Goal: Transaction & Acquisition: Purchase product/service

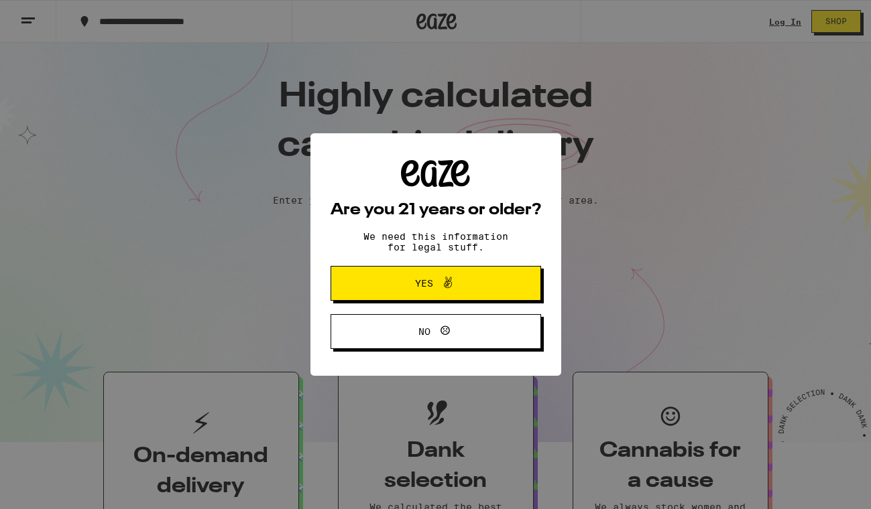
click at [785, 23] on div "Are you 21 years or older? We need this information for legal stuff. Yes No" at bounding box center [435, 254] width 871 height 509
click at [495, 292] on button "Yes" at bounding box center [435, 283] width 210 height 35
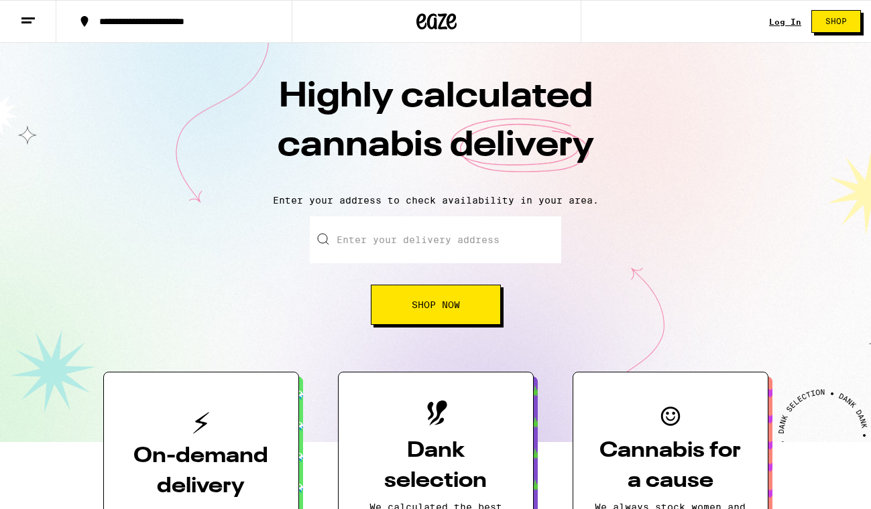
click at [787, 22] on link "Log In" at bounding box center [785, 21] width 32 height 9
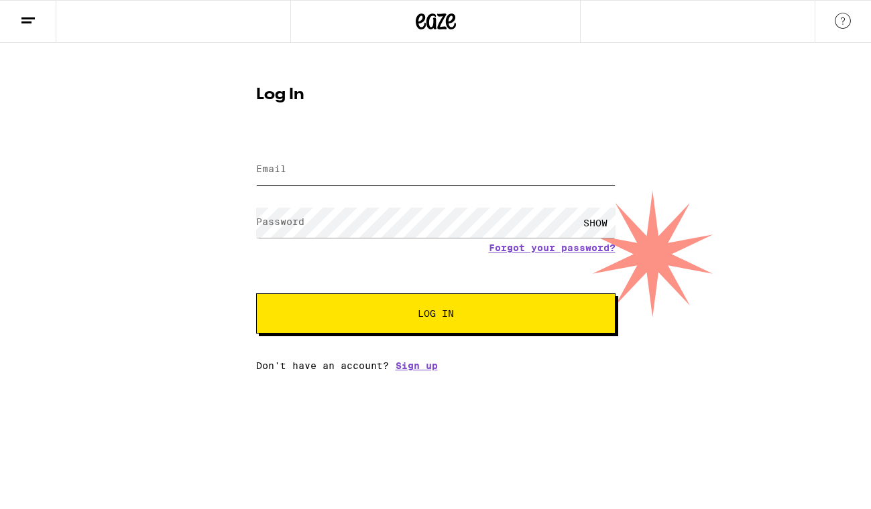
click at [321, 170] on input "Email" at bounding box center [435, 170] width 359 height 30
type input "[EMAIL_ADDRESS][DOMAIN_NAME]"
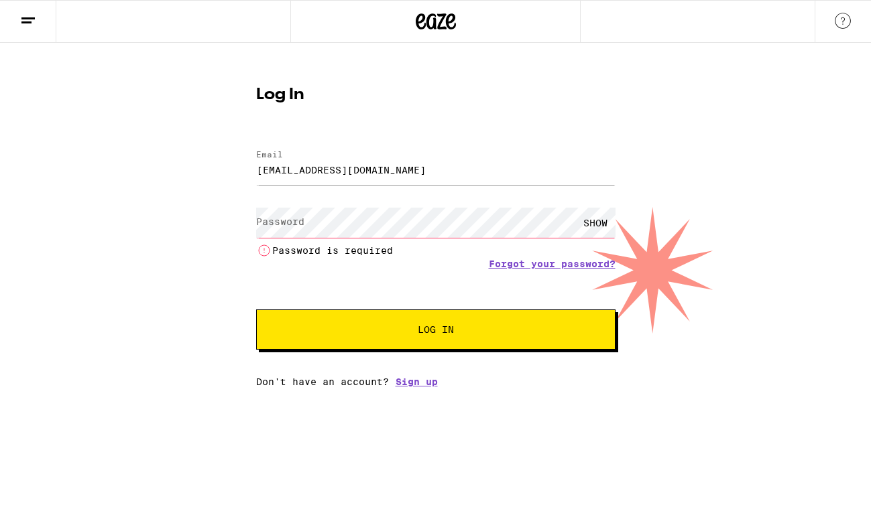
click at [365, 200] on form "Email Email [EMAIL_ADDRESS][DOMAIN_NAME] Password Password SHOW Password is req…" at bounding box center [435, 243] width 359 height 213
click at [425, 169] on input "[EMAIL_ADDRESS][DOMAIN_NAME]" at bounding box center [435, 170] width 359 height 30
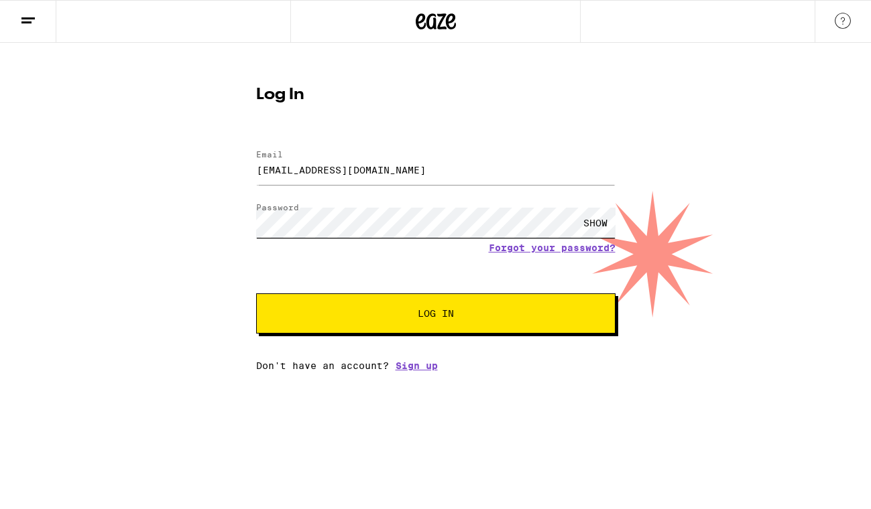
click at [256, 294] on button "Log In" at bounding box center [435, 314] width 359 height 40
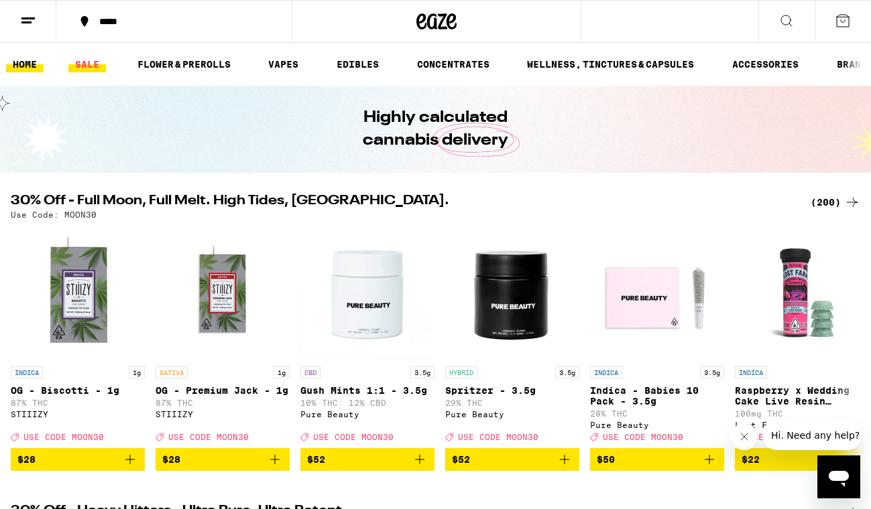
click at [90, 62] on link "SALE" at bounding box center [87, 64] width 38 height 16
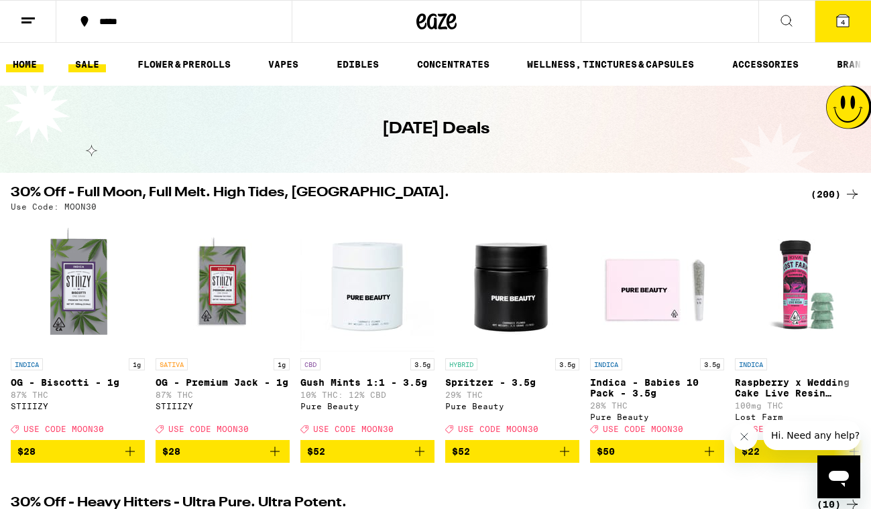
click at [34, 58] on link "HOME" at bounding box center [25, 64] width 38 height 16
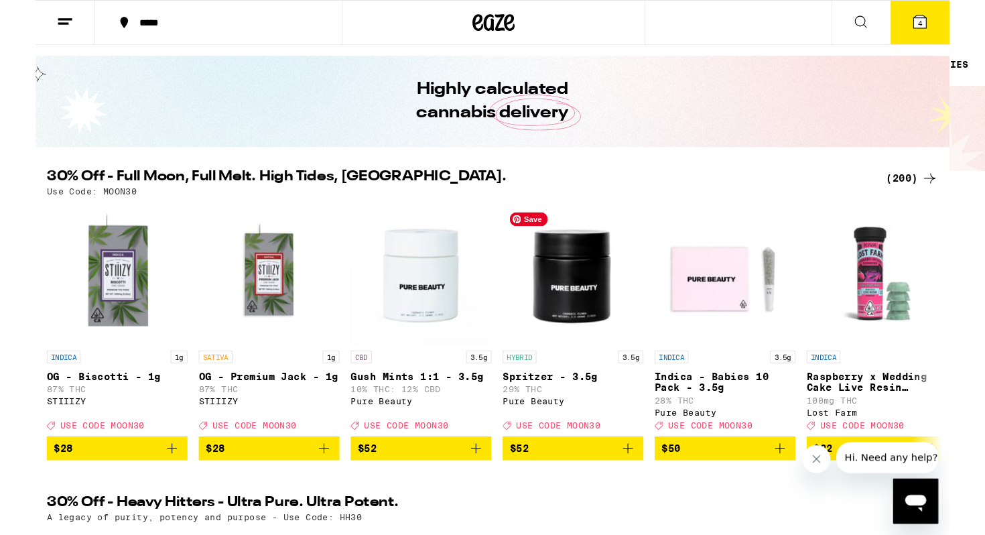
scroll to position [1089, 0]
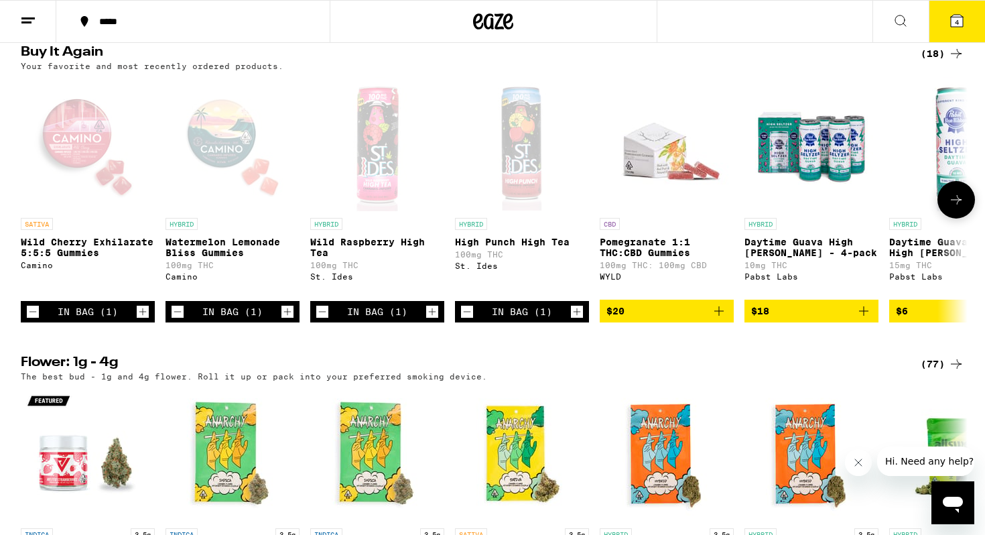
click at [30, 312] on icon "Decrement" at bounding box center [32, 312] width 7 height 0
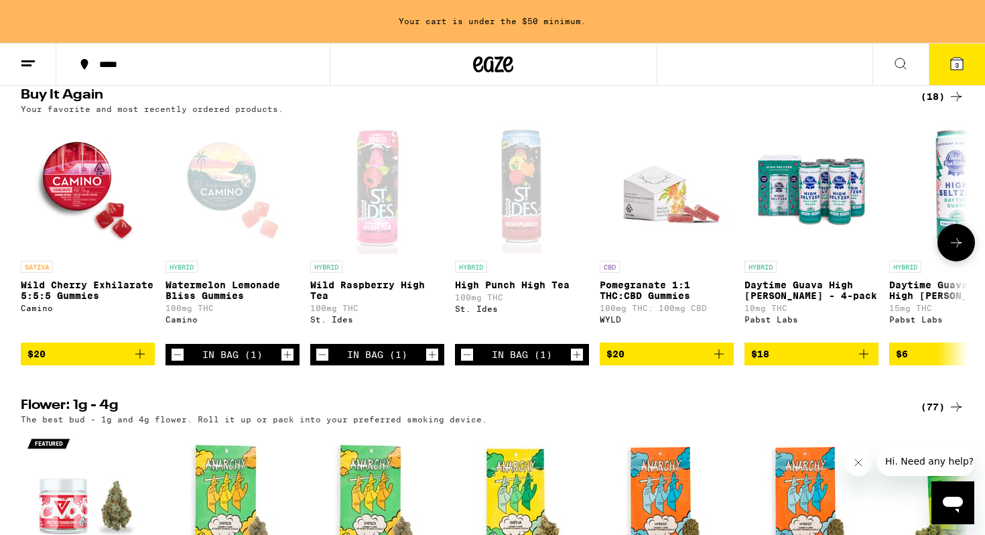
scroll to position [1132, 0]
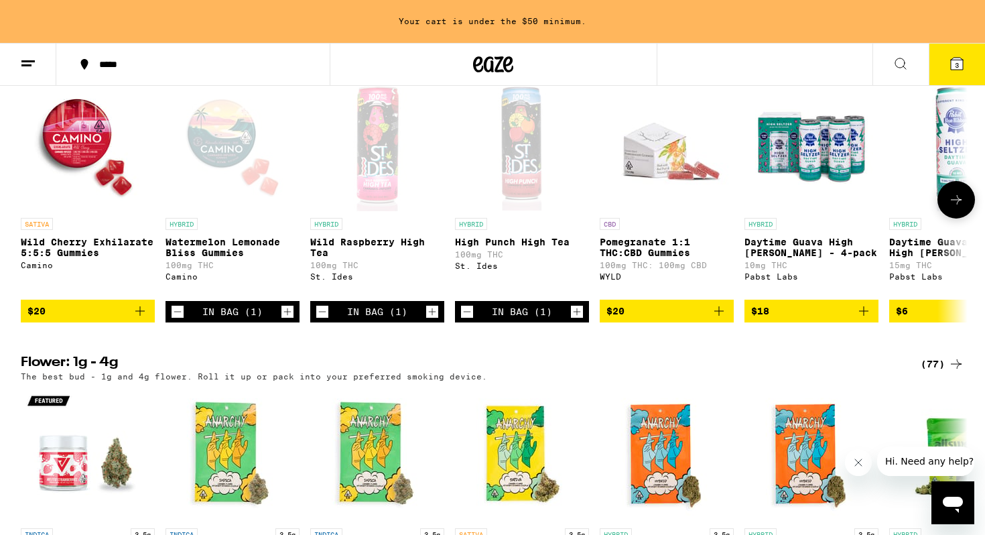
click at [177, 320] on icon "Decrement" at bounding box center [178, 312] width 12 height 16
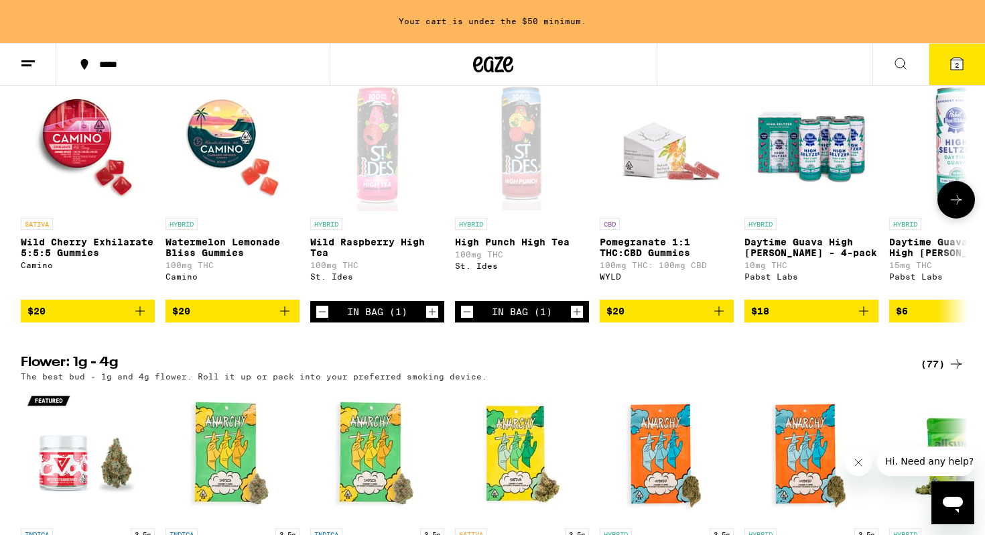
click at [321, 320] on icon "Decrement" at bounding box center [322, 312] width 12 height 16
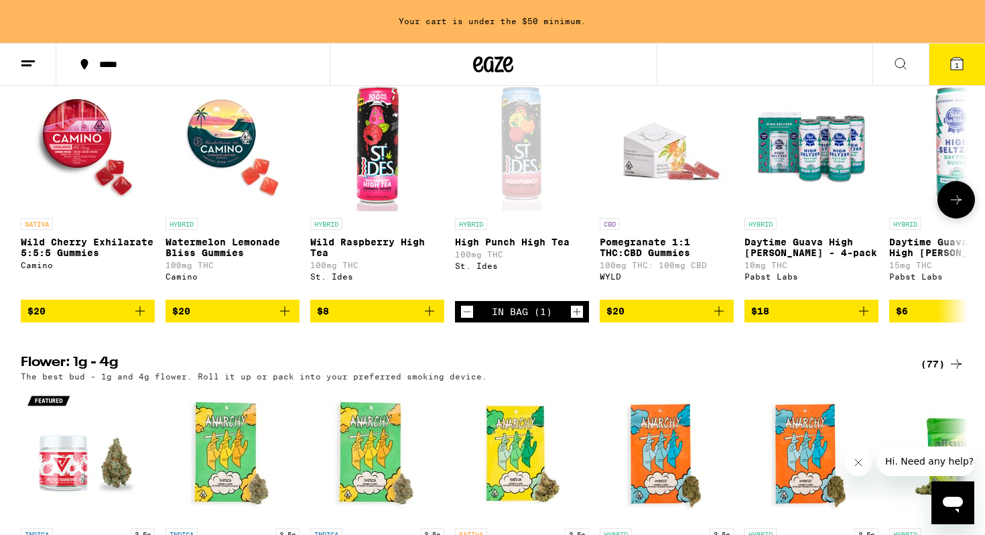
click at [462, 320] on icon "Decrement" at bounding box center [467, 312] width 12 height 16
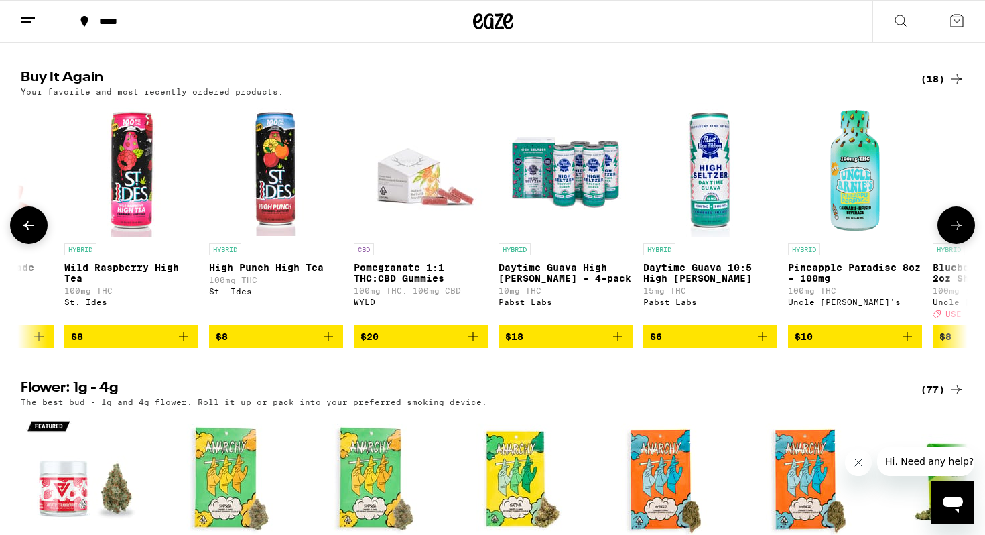
scroll to position [1064, 0]
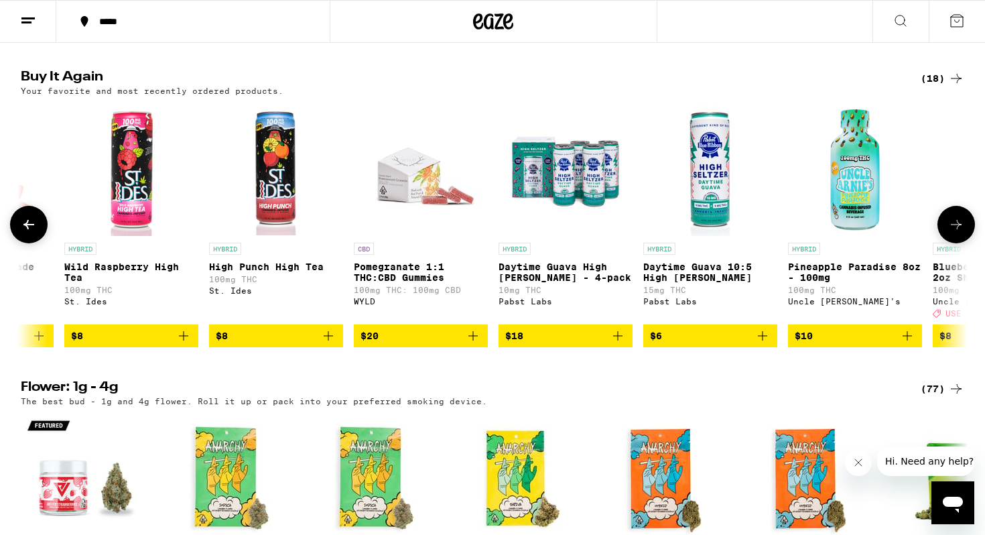
click at [765, 344] on icon "Add to bag" at bounding box center [763, 336] width 16 height 16
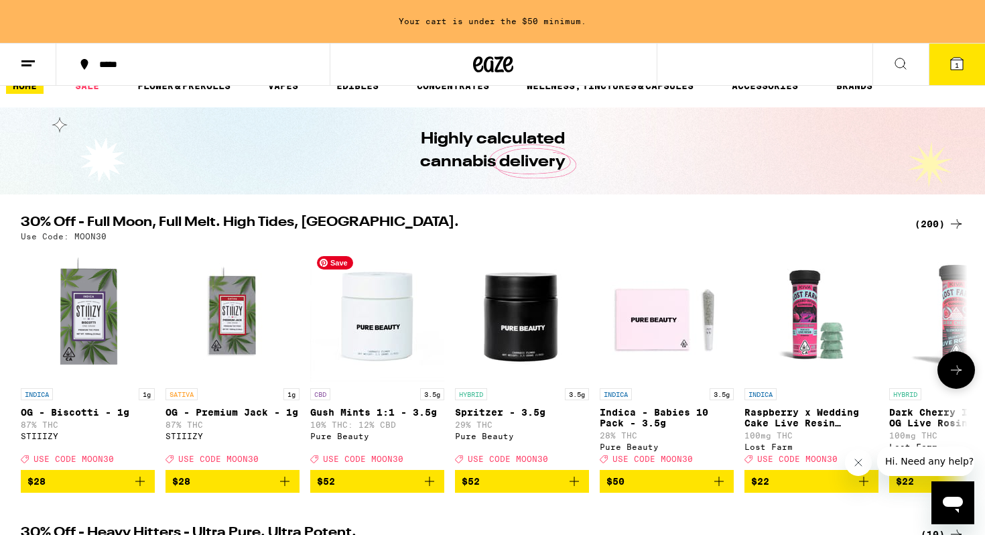
scroll to position [0, 0]
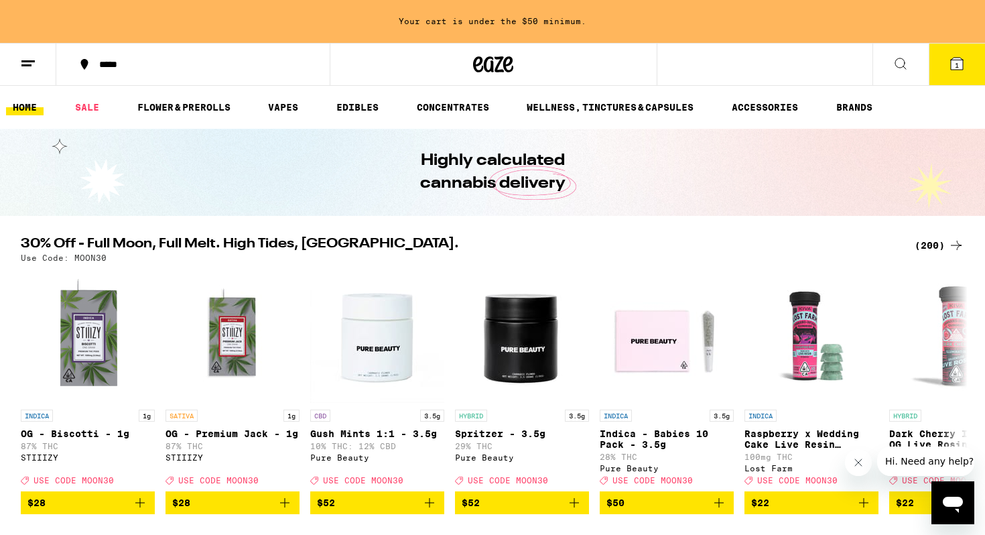
click at [23, 105] on link "HOME" at bounding box center [25, 107] width 38 height 16
click at [21, 110] on link "HOME" at bounding box center [25, 107] width 38 height 16
click at [753, 103] on link "ACCESSORIES" at bounding box center [765, 107] width 80 height 16
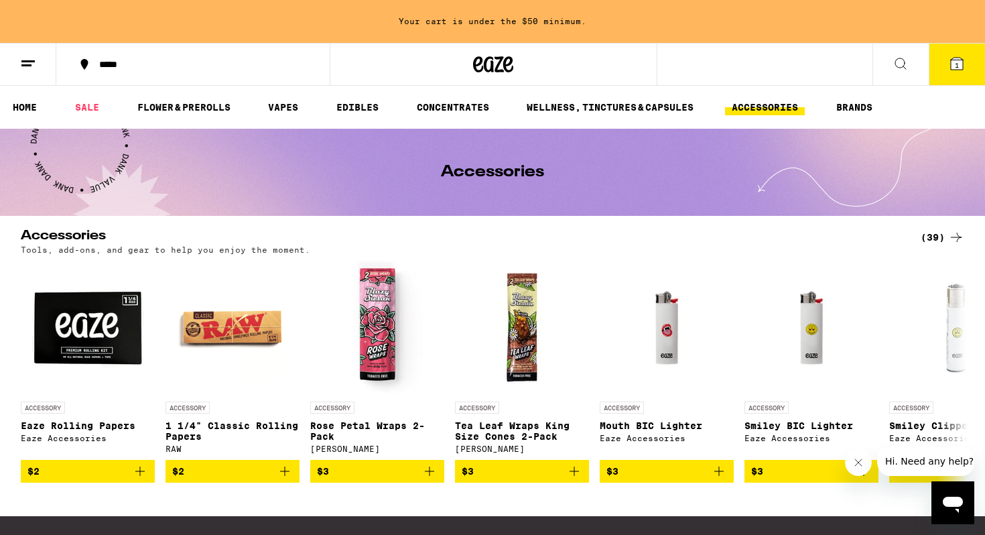
click at [381, 223] on div "Your cart is under the $50 minimum. ***** ***** 1 Checkout $ 6 1 HOME SALE FLOW…" at bounding box center [492, 364] width 985 height 728
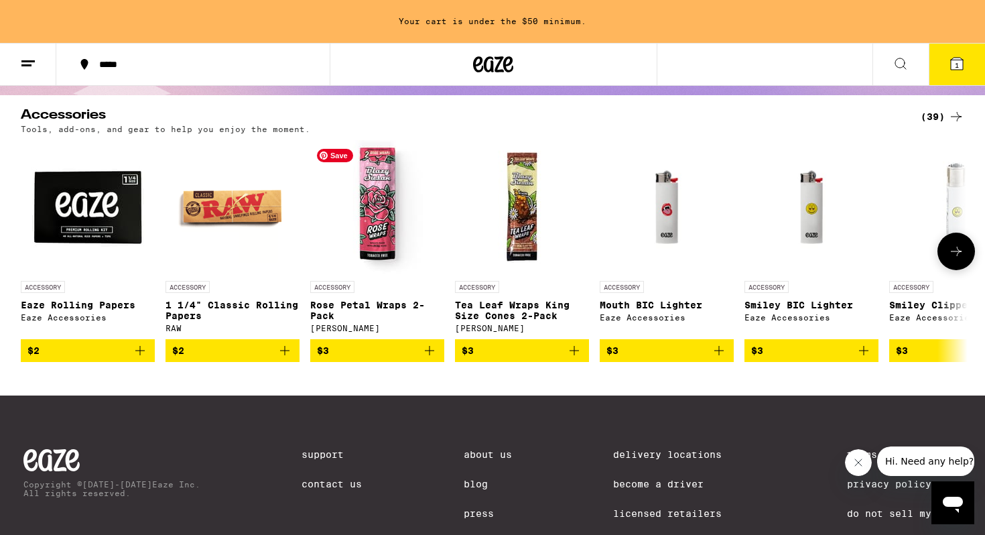
scroll to position [124, 0]
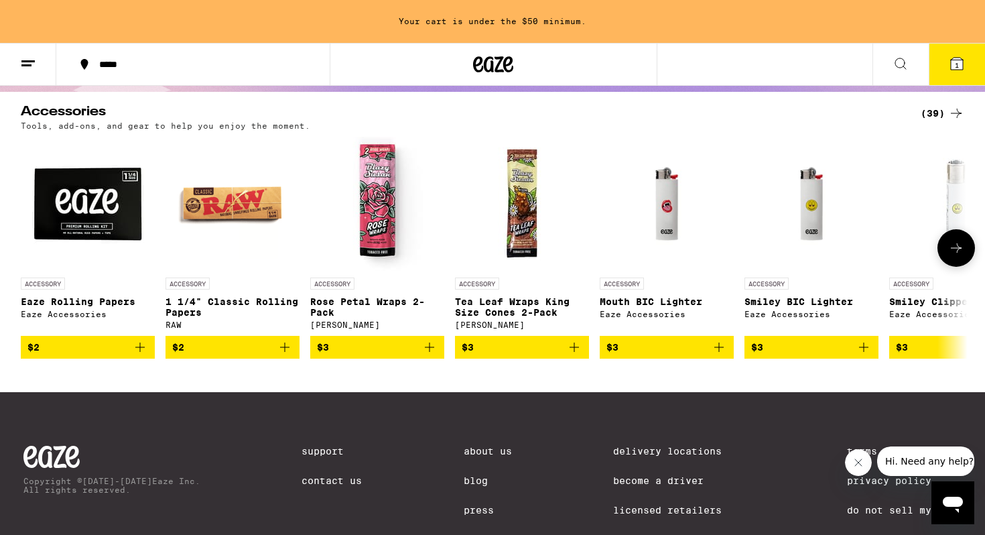
click at [870, 249] on icon at bounding box center [956, 247] width 11 height 9
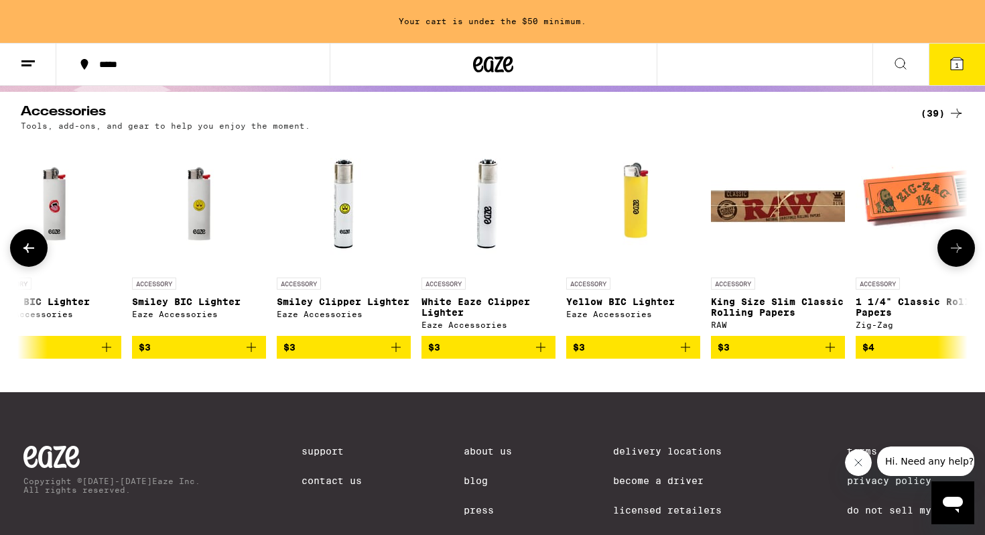
scroll to position [0, 798]
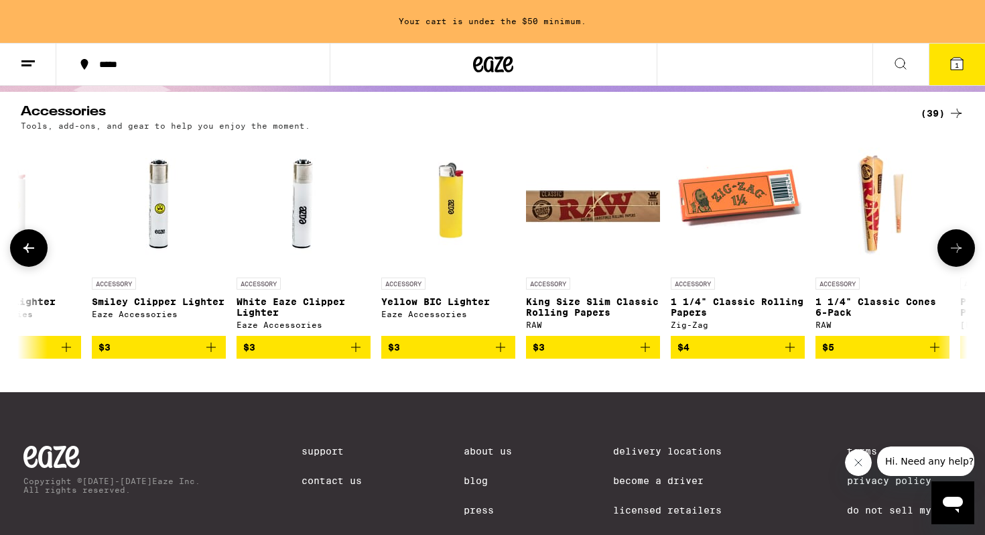
click at [870, 249] on icon at bounding box center [956, 247] width 11 height 9
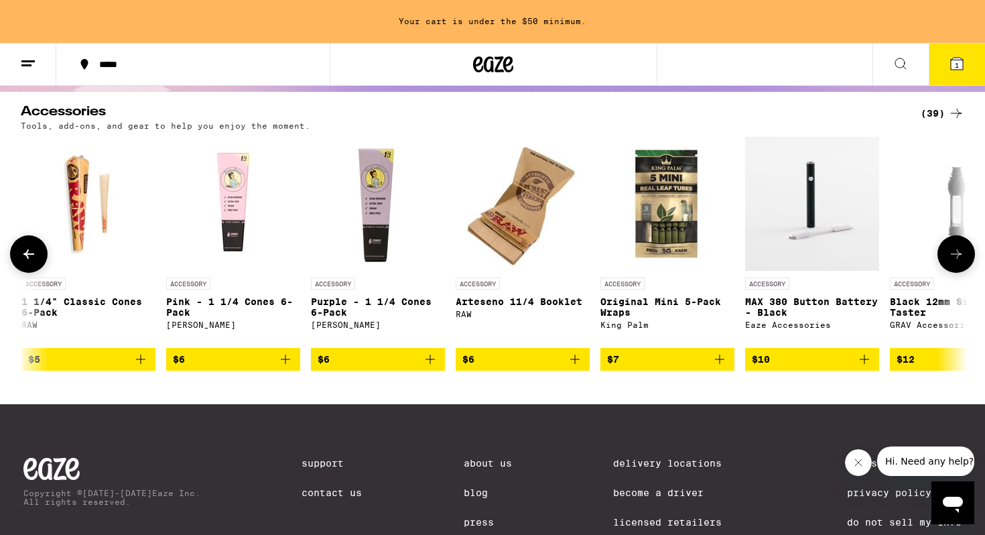
scroll to position [0, 1595]
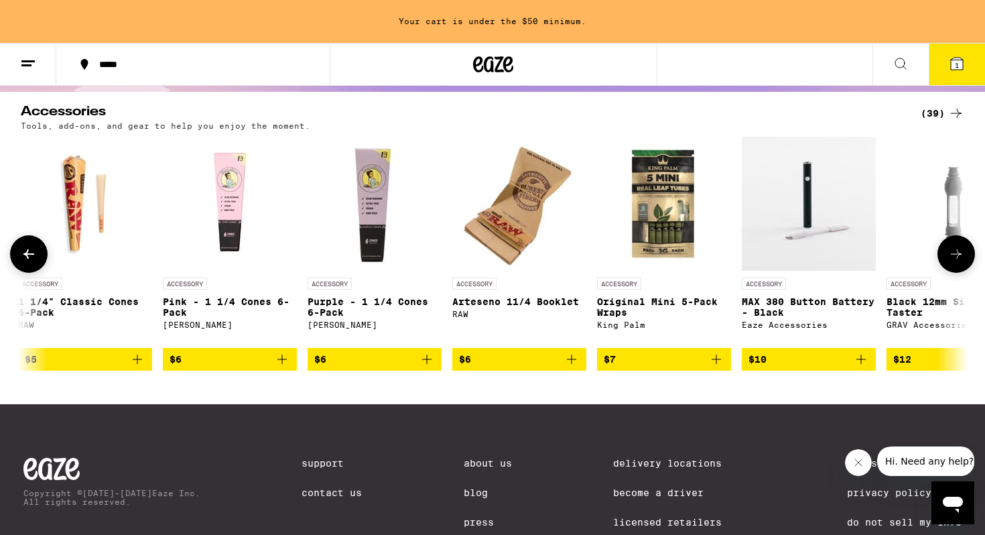
click at [74, 304] on p "1 1/4" Classic Cones 6-Pack" at bounding box center [85, 306] width 134 height 21
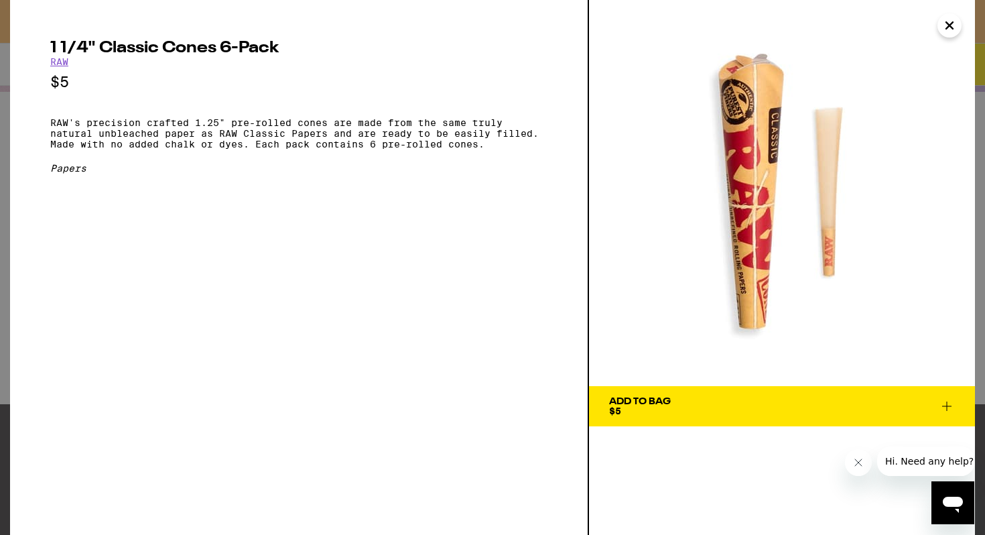
click at [870, 32] on icon "Close" at bounding box center [950, 25] width 16 height 20
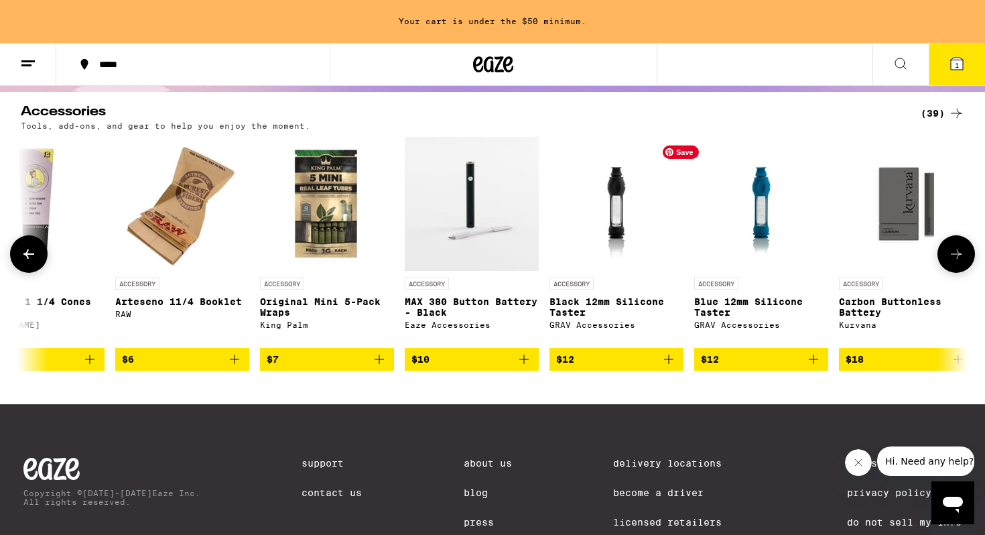
scroll to position [0, 1934]
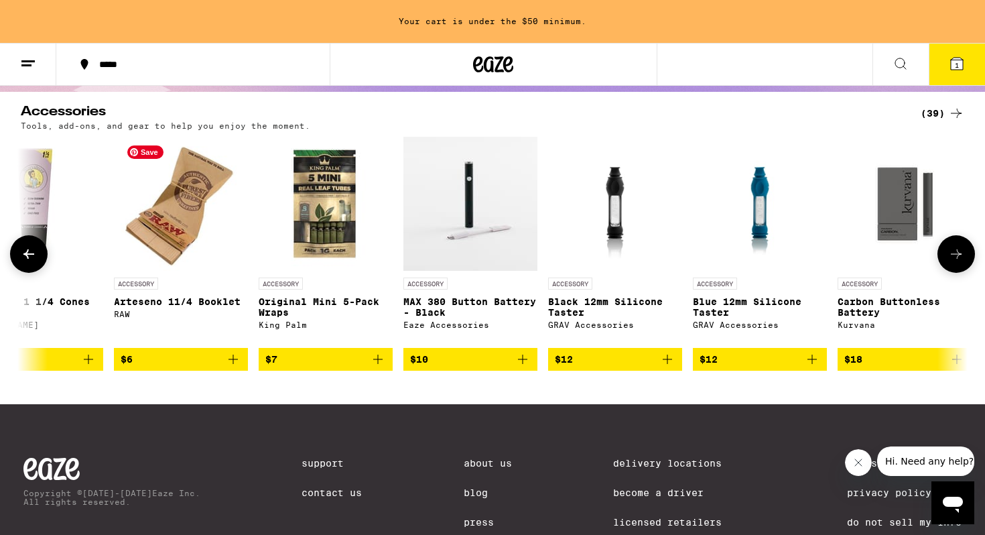
click at [184, 227] on img "Open page for Arteseno 11/4 Booklet from RAW" at bounding box center [181, 204] width 120 height 134
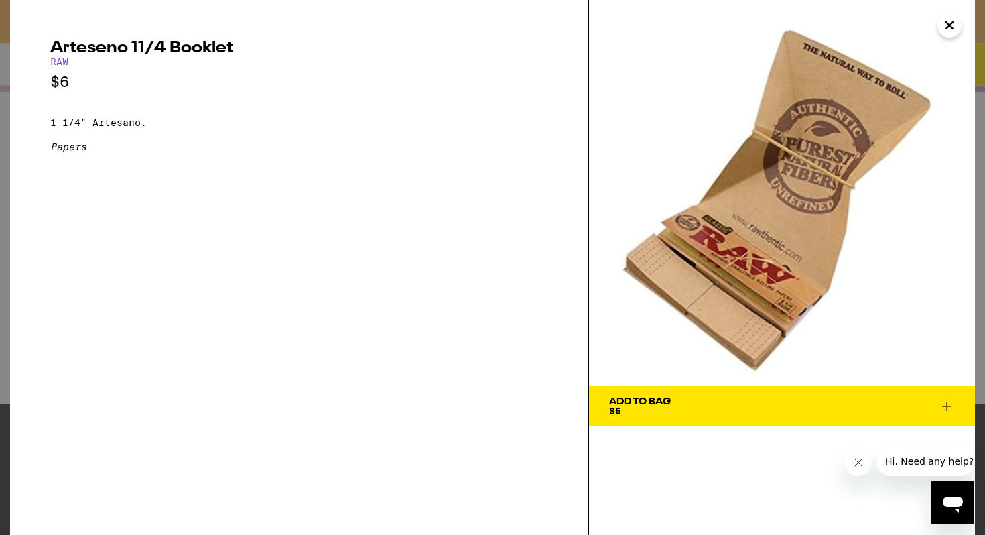
click at [870, 22] on icon "Close" at bounding box center [950, 25] width 16 height 20
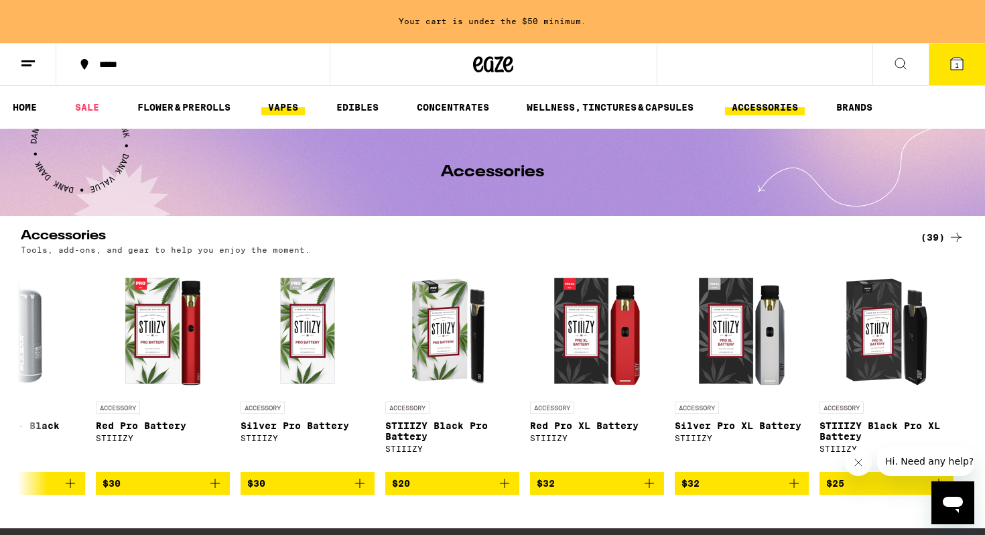
click at [283, 107] on link "VAPES" at bounding box center [283, 107] width 44 height 16
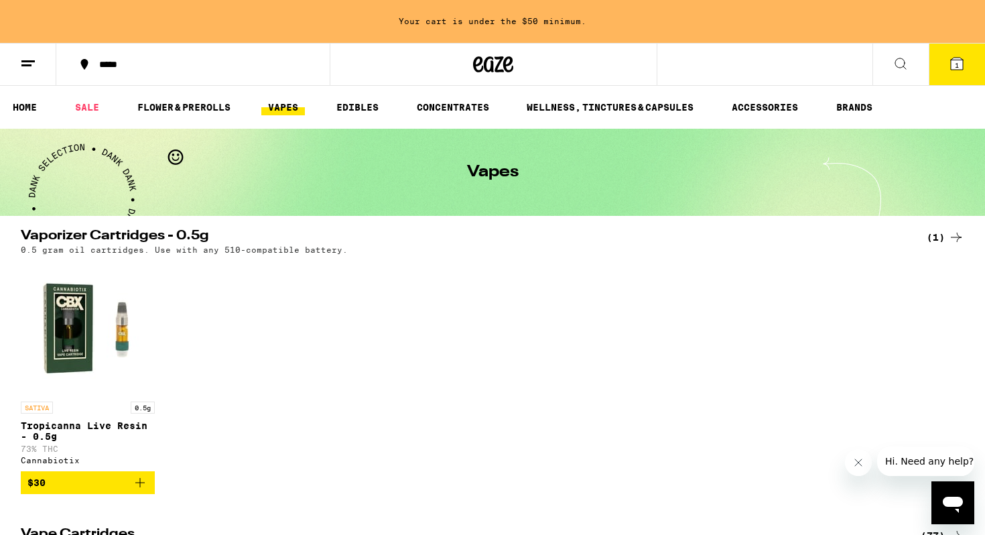
click at [517, 245] on h2 "Vaporizer Cartridges - 0.5g" at bounding box center [460, 237] width 878 height 16
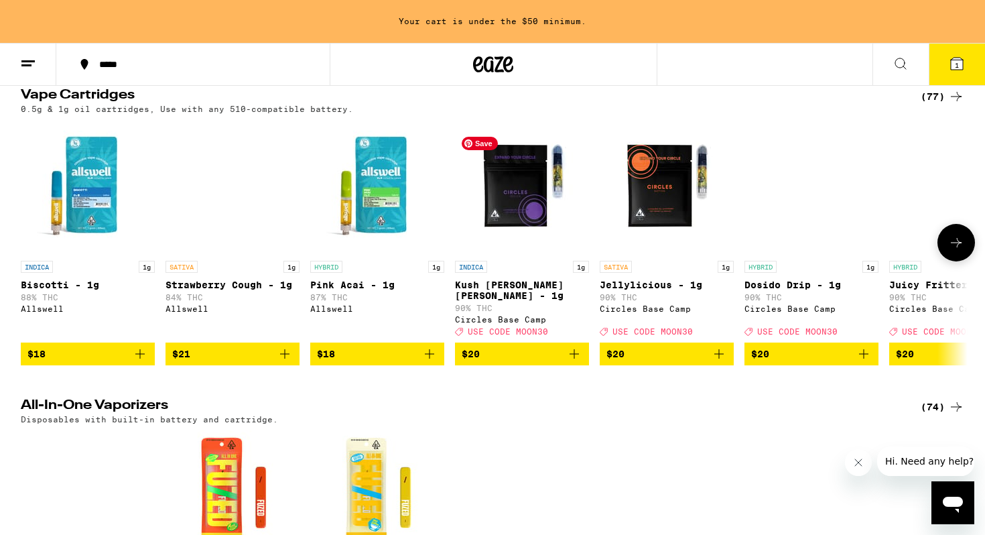
scroll to position [593, 0]
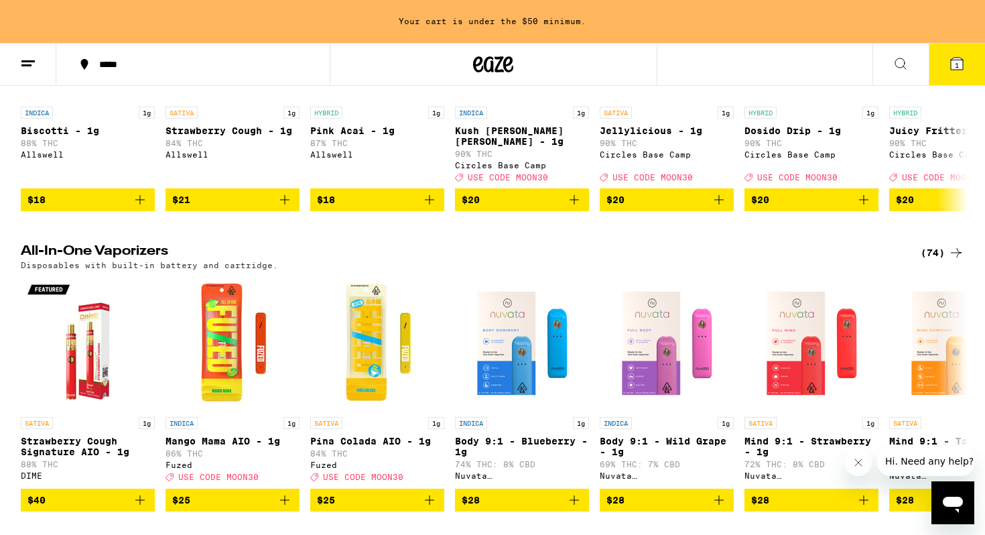
click at [870, 258] on div "(74)" at bounding box center [943, 253] width 44 height 16
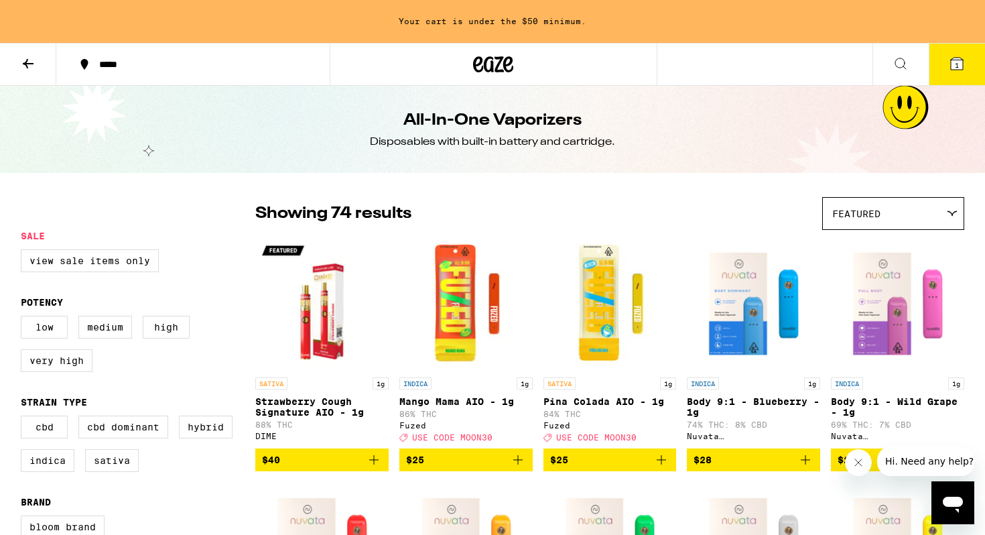
click at [263, 225] on div "Showing 74 results Featured Featured Price: Low to High Price: High to Low" at bounding box center [609, 213] width 709 height 33
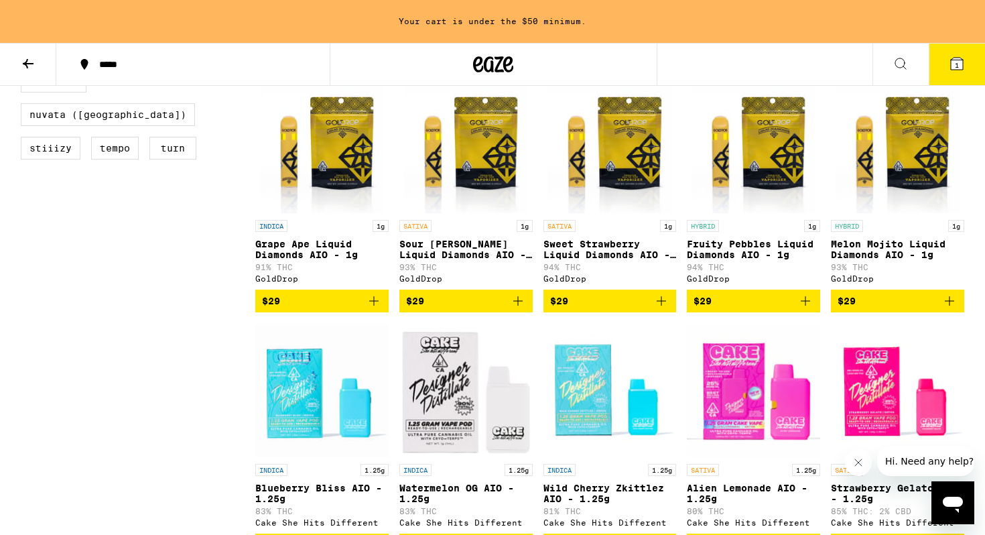
scroll to position [646, 0]
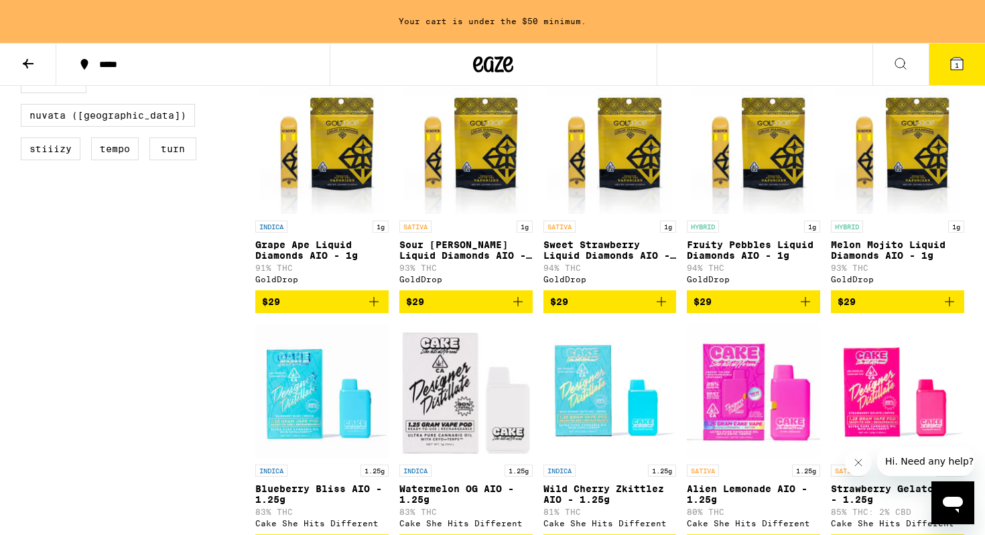
click at [870, 310] on icon "Add to bag" at bounding box center [950, 302] width 16 height 16
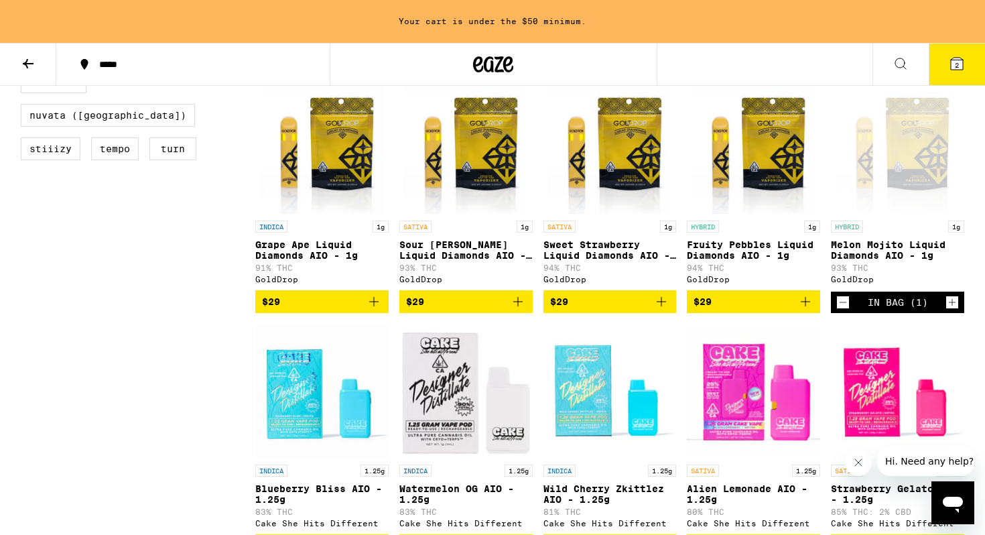
click at [369, 310] on icon "Add to bag" at bounding box center [374, 302] width 16 height 16
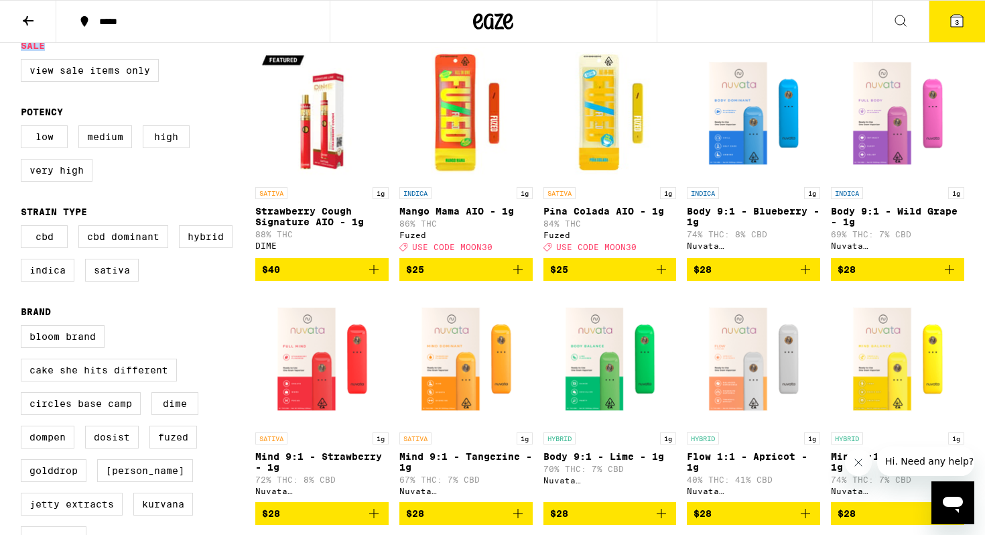
scroll to position [0, 0]
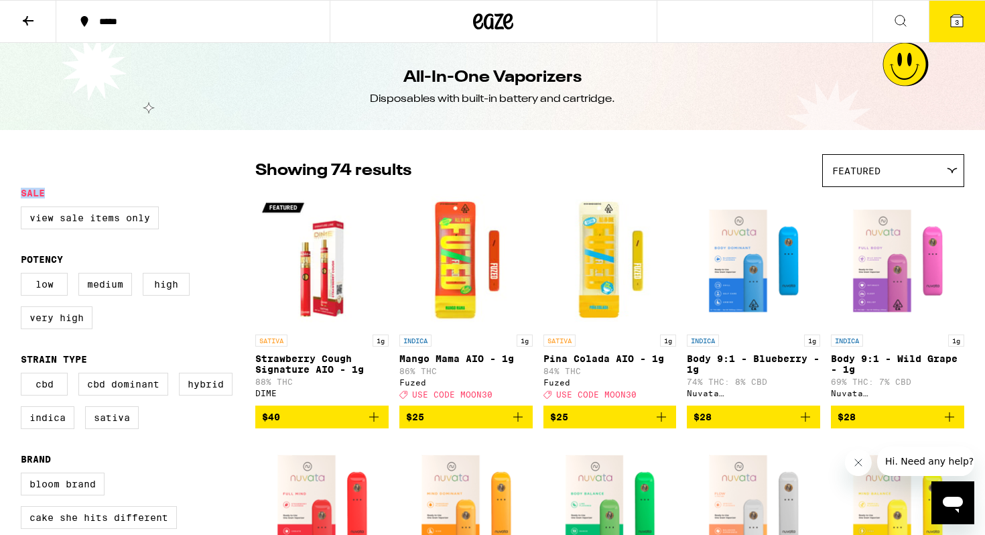
click at [36, 27] on icon at bounding box center [28, 21] width 16 height 16
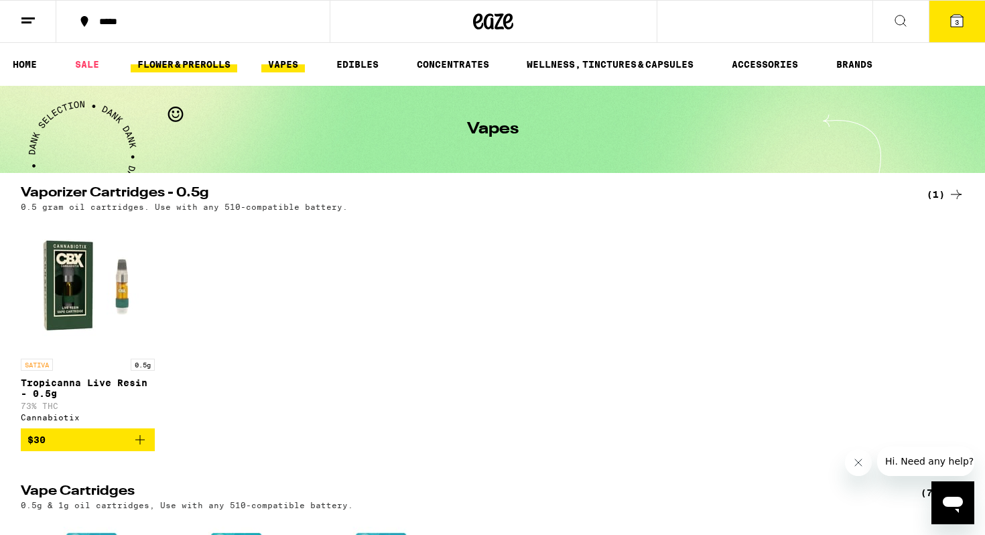
click at [206, 62] on link "FLOWER & PREROLLS" at bounding box center [184, 64] width 107 height 16
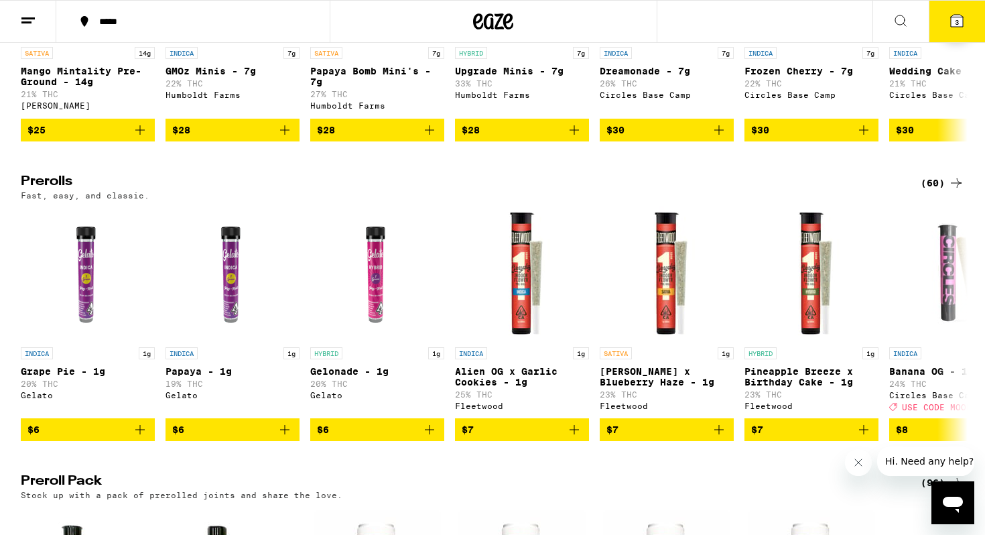
scroll to position [626, 0]
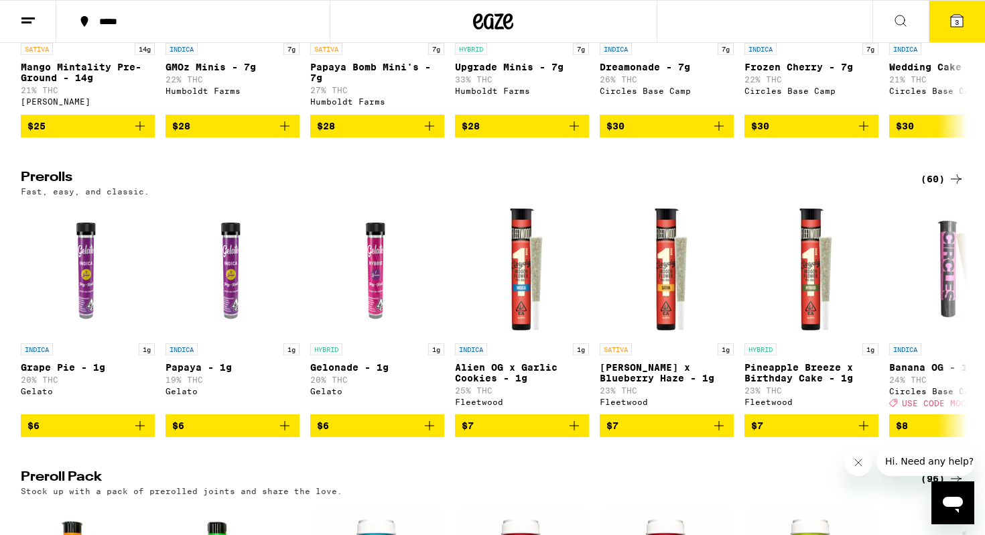
click at [870, 187] on div "(60)" at bounding box center [943, 179] width 44 height 16
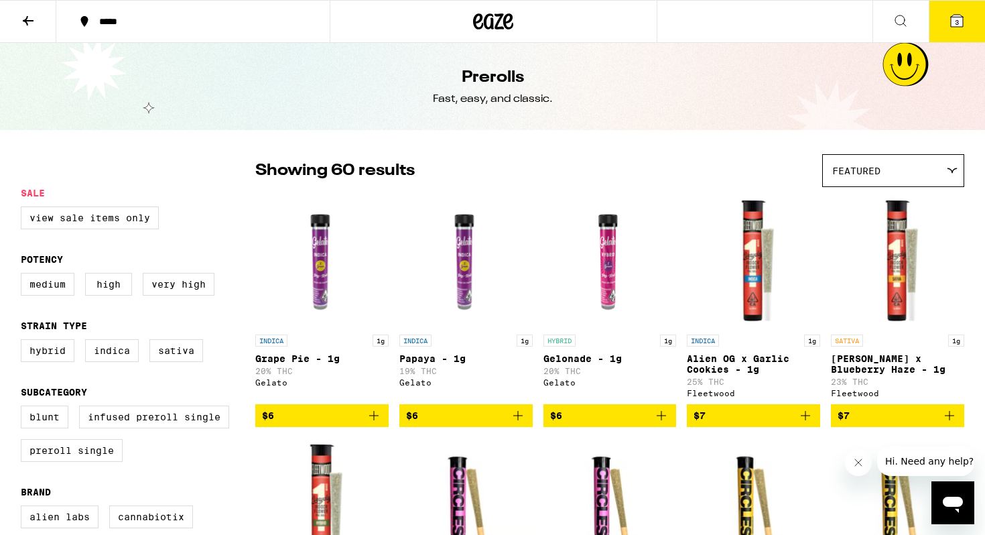
click at [36, 17] on button at bounding box center [28, 22] width 56 height 42
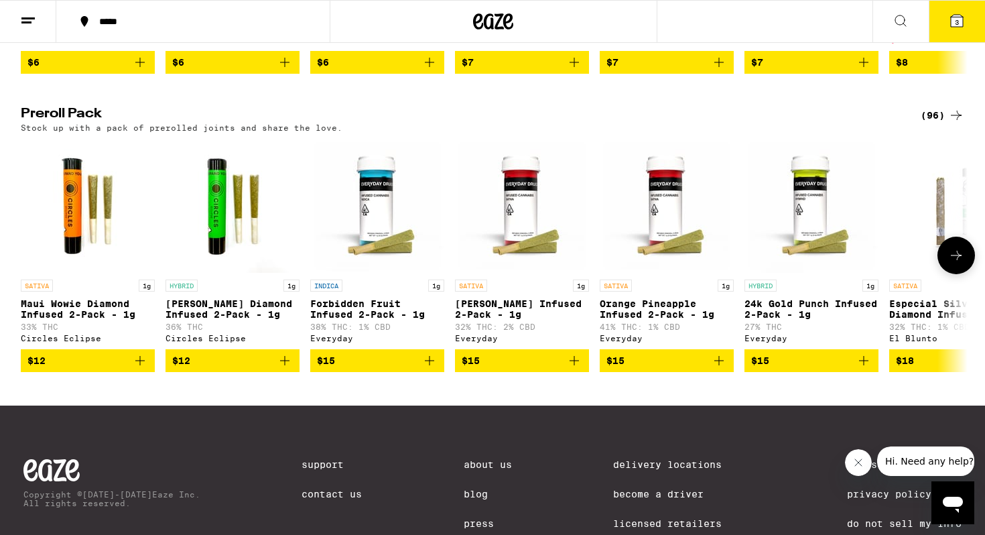
scroll to position [991, 0]
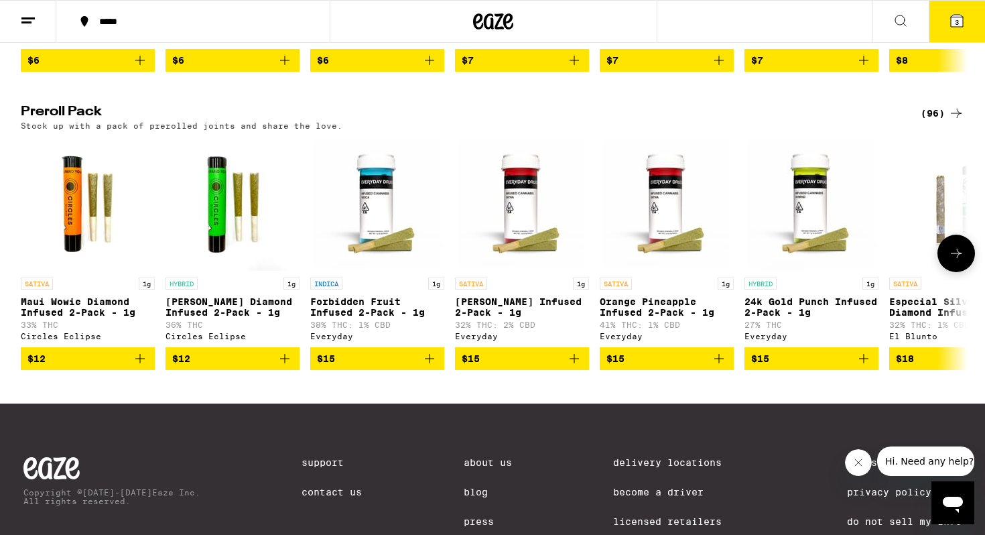
click at [870, 272] on button at bounding box center [957, 254] width 38 height 38
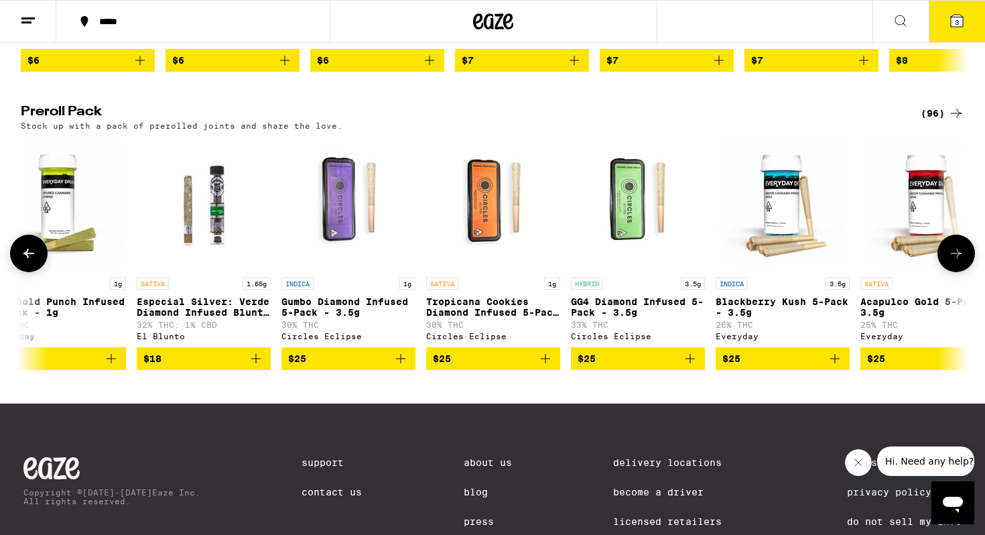
scroll to position [0, 798]
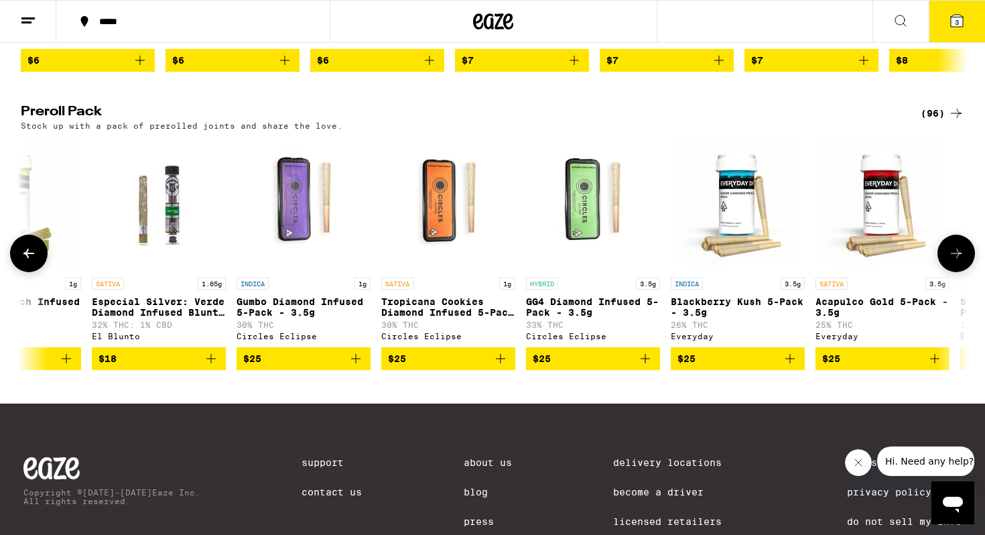
click at [870, 272] on button at bounding box center [957, 254] width 38 height 38
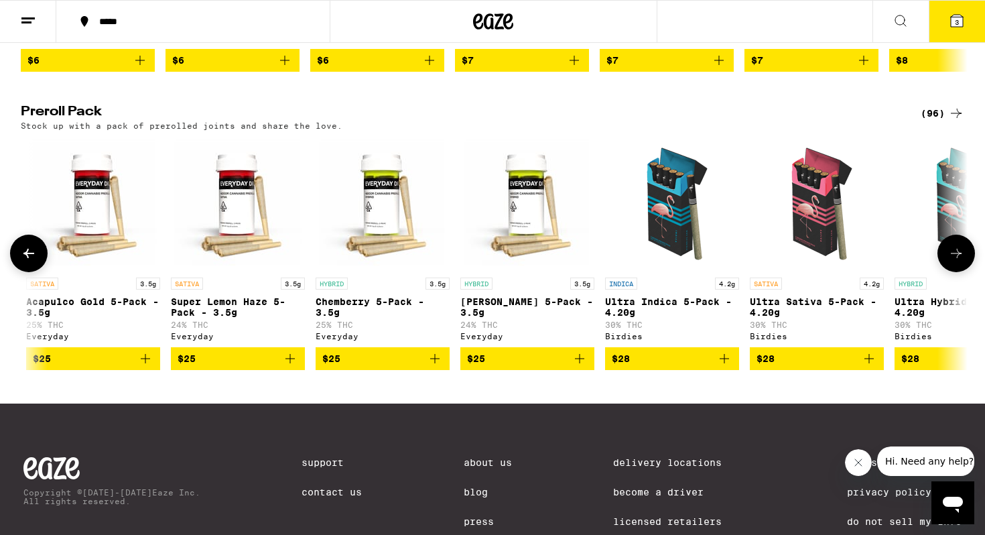
scroll to position [0, 1595]
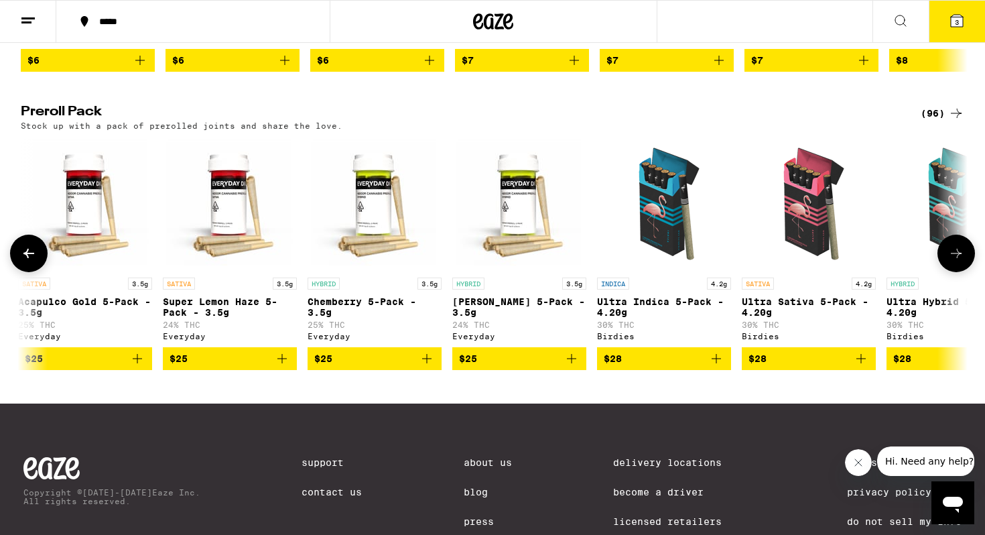
click at [660, 318] on p "Ultra Indica 5-Pack - 4.20g" at bounding box center [664, 306] width 134 height 21
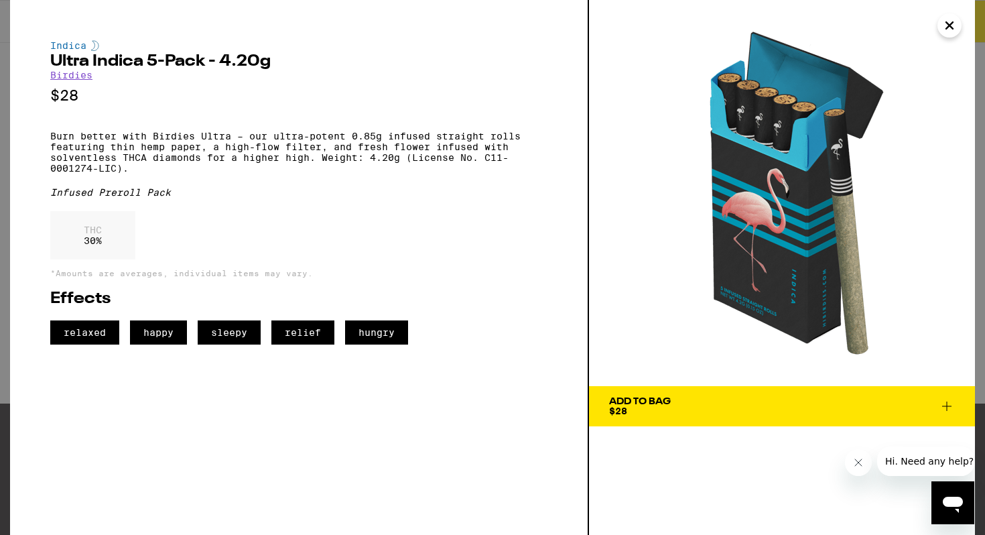
click at [870, 34] on icon "Close" at bounding box center [950, 25] width 16 height 20
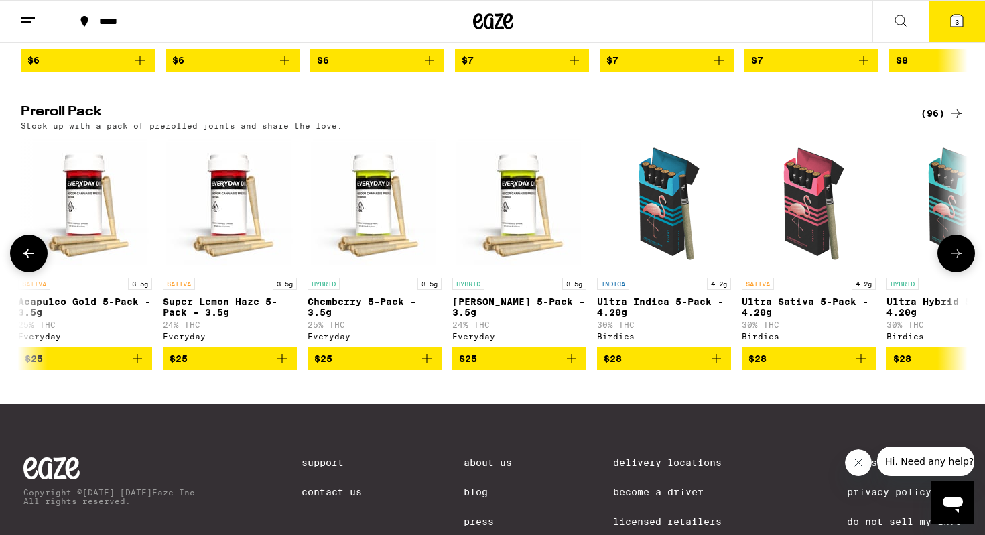
click at [870, 261] on icon at bounding box center [956, 253] width 16 height 16
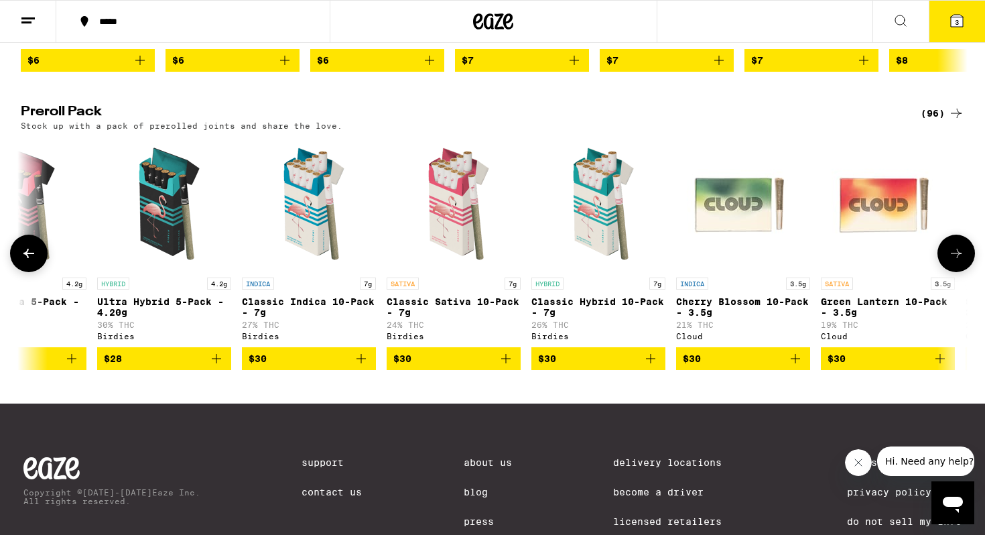
scroll to position [0, 2393]
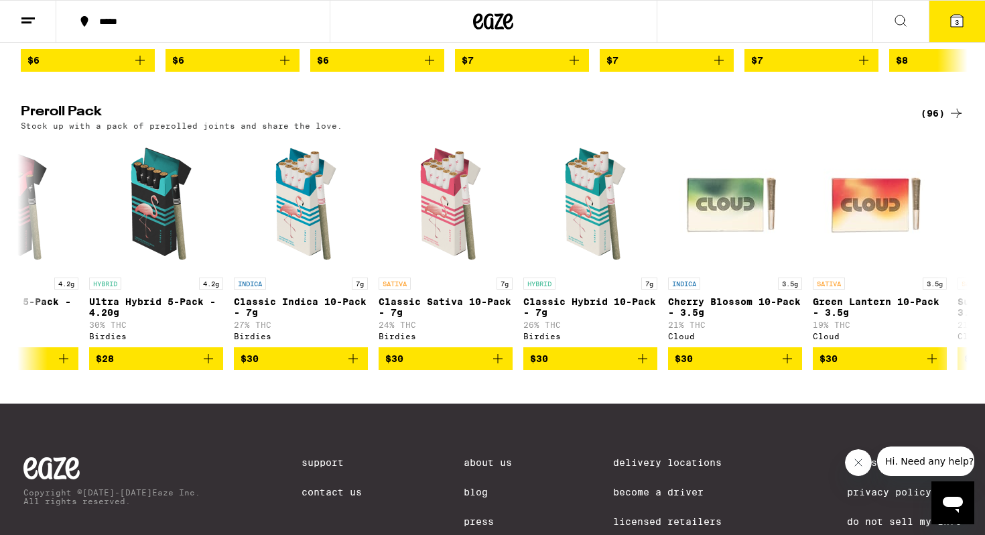
click at [870, 121] on div "(96)" at bounding box center [943, 113] width 44 height 16
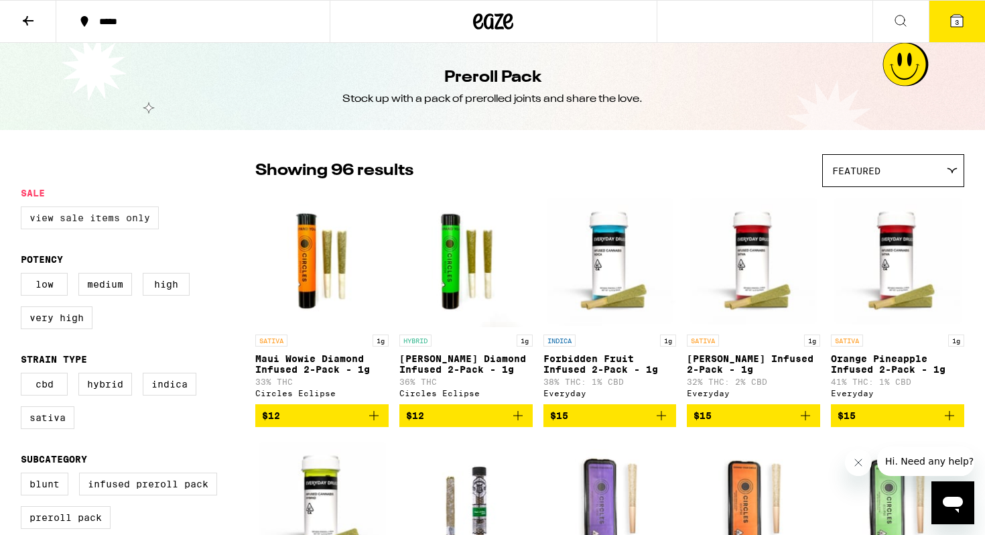
click at [101, 219] on label "View Sale Items Only" at bounding box center [90, 217] width 138 height 23
click at [24, 209] on input "View Sale Items Only" at bounding box center [23, 208] width 1 height 1
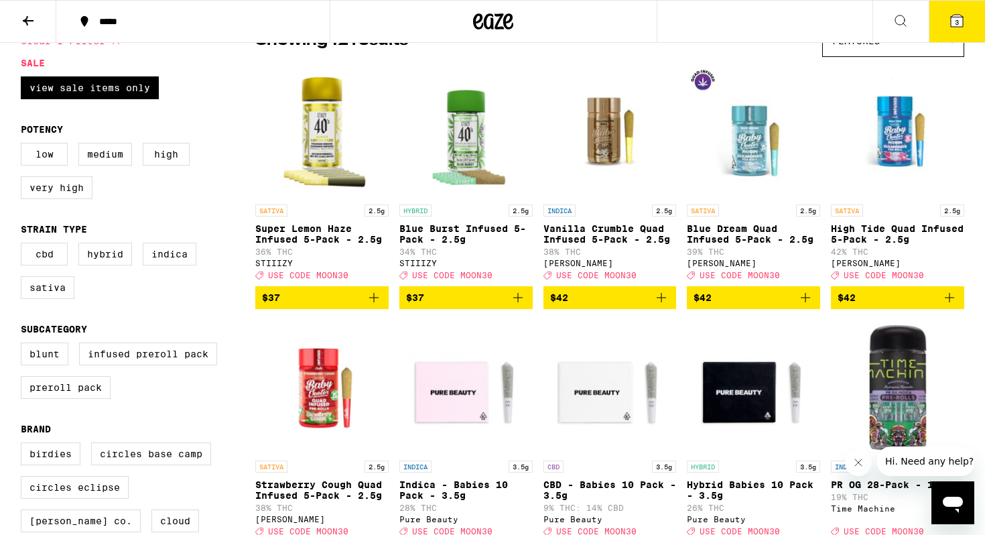
scroll to position [125, 0]
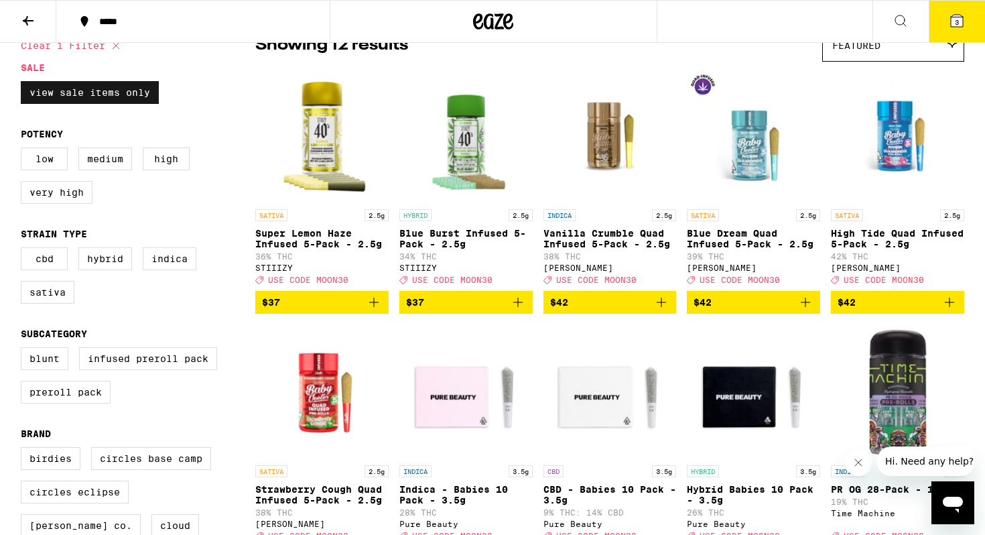
click at [98, 92] on label "View Sale Items Only" at bounding box center [90, 92] width 138 height 23
click at [24, 84] on input "View Sale Items Only" at bounding box center [23, 83] width 1 height 1
checkbox input "false"
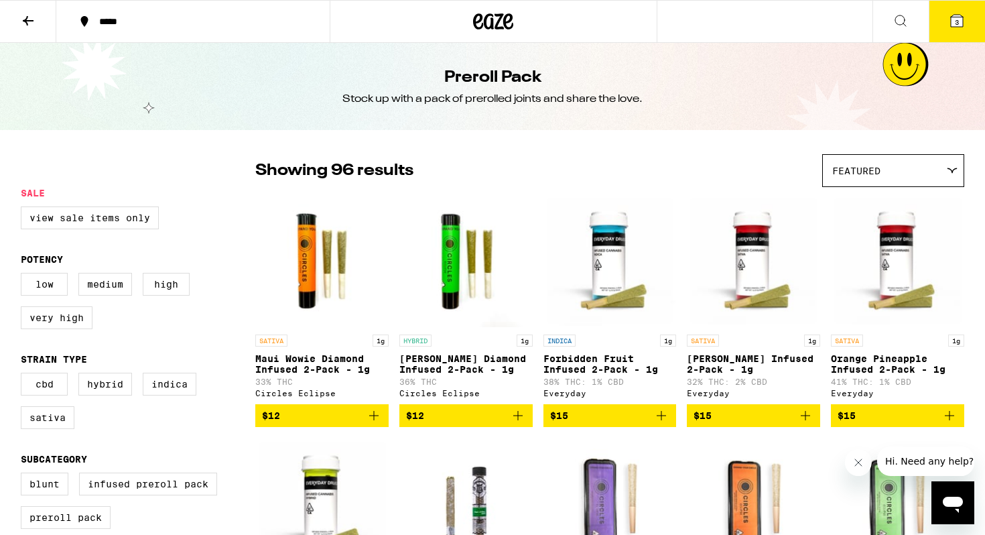
click at [33, 23] on icon at bounding box center [28, 21] width 16 height 16
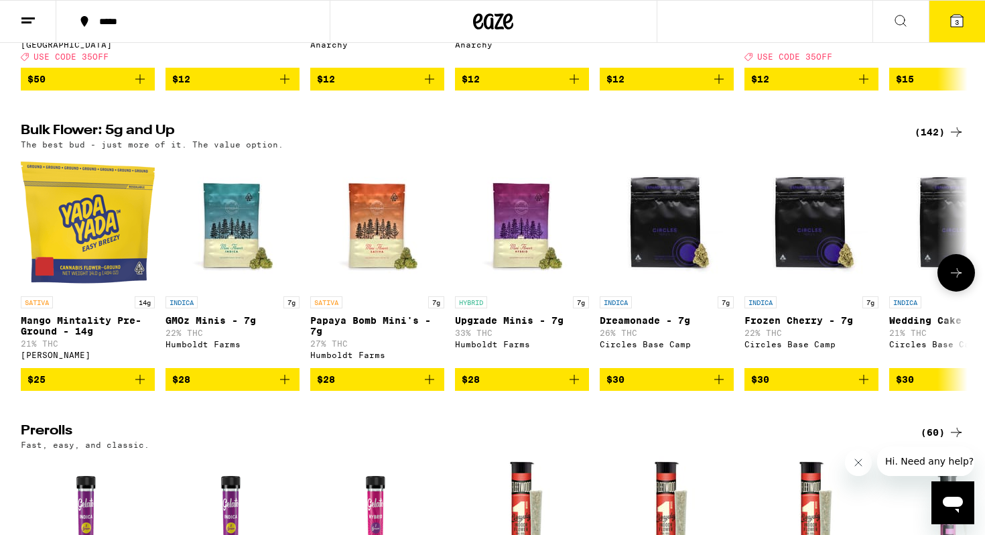
scroll to position [371, 0]
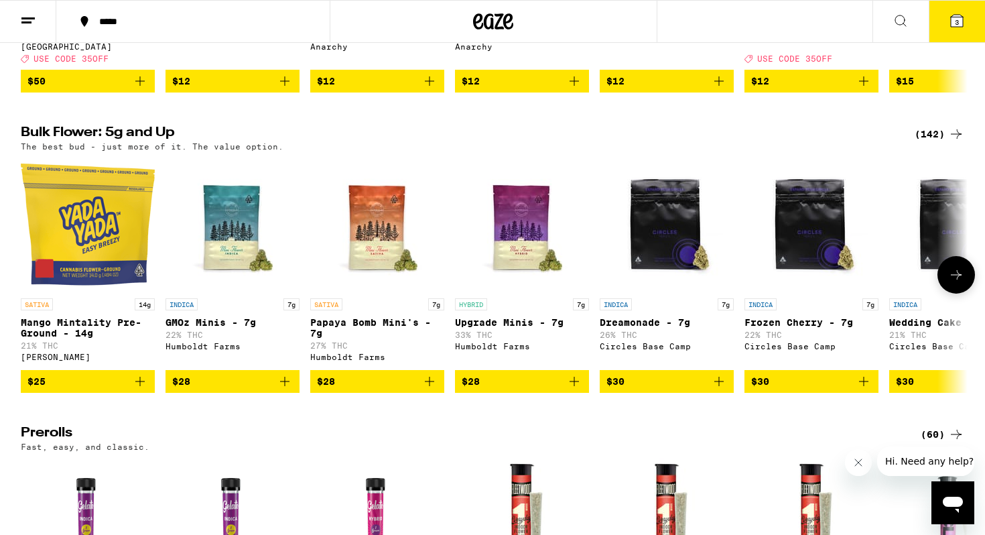
click at [118, 390] on button "$25" at bounding box center [88, 381] width 134 height 23
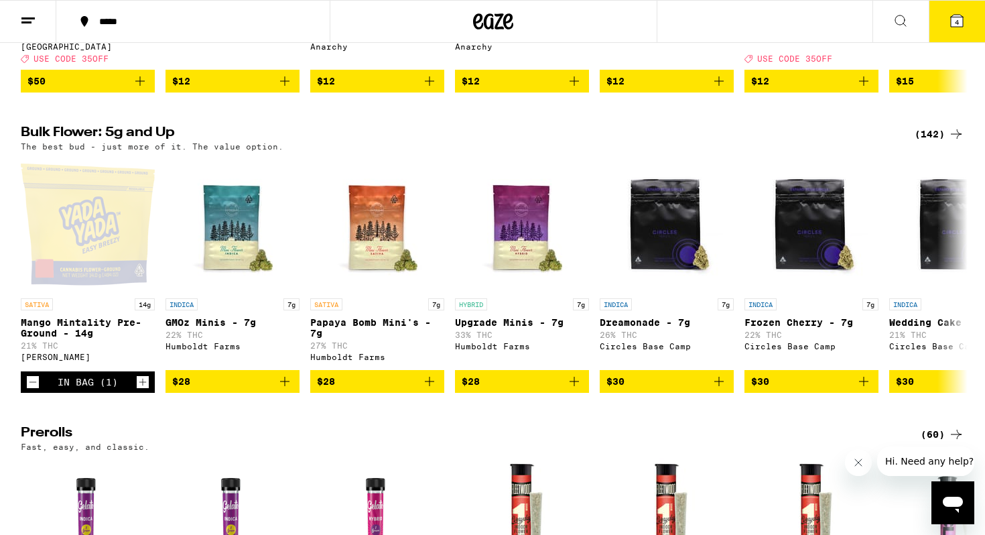
click at [870, 21] on icon at bounding box center [957, 21] width 12 height 12
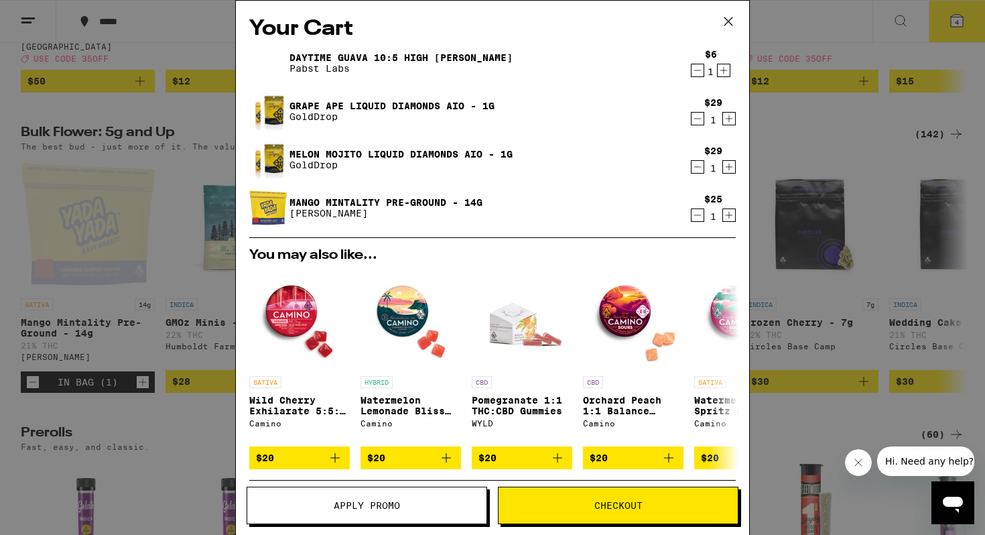
click at [727, 19] on icon at bounding box center [729, 21] width 8 height 8
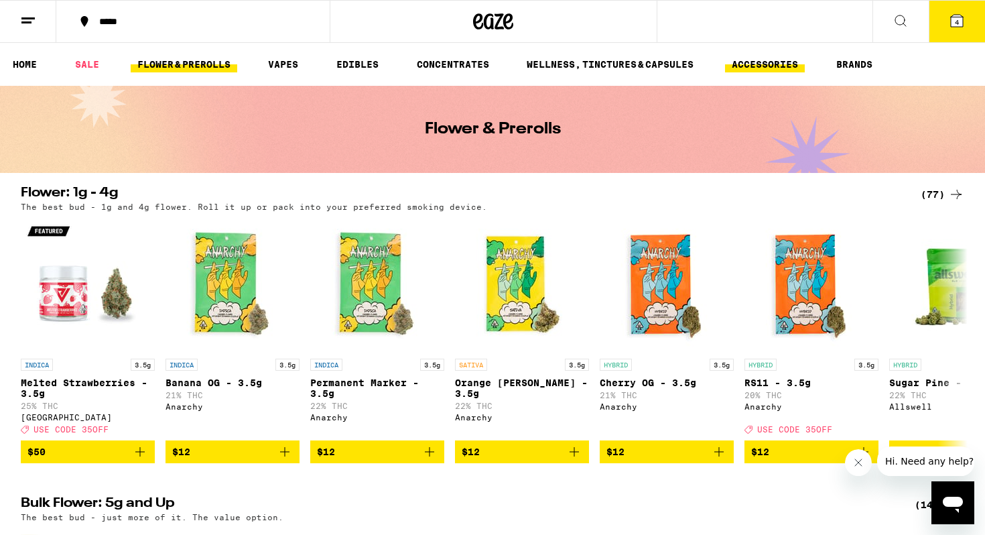
click at [775, 71] on link "ACCESSORIES" at bounding box center [765, 64] width 80 height 16
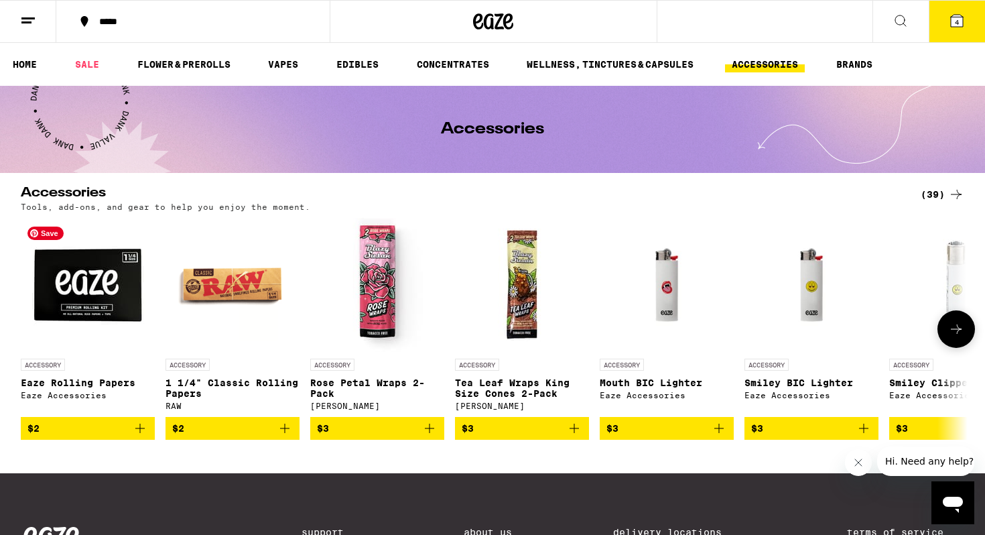
click at [62, 281] on img "Open page for Eaze Rolling Papers from Eaze Accessories" at bounding box center [88, 285] width 134 height 134
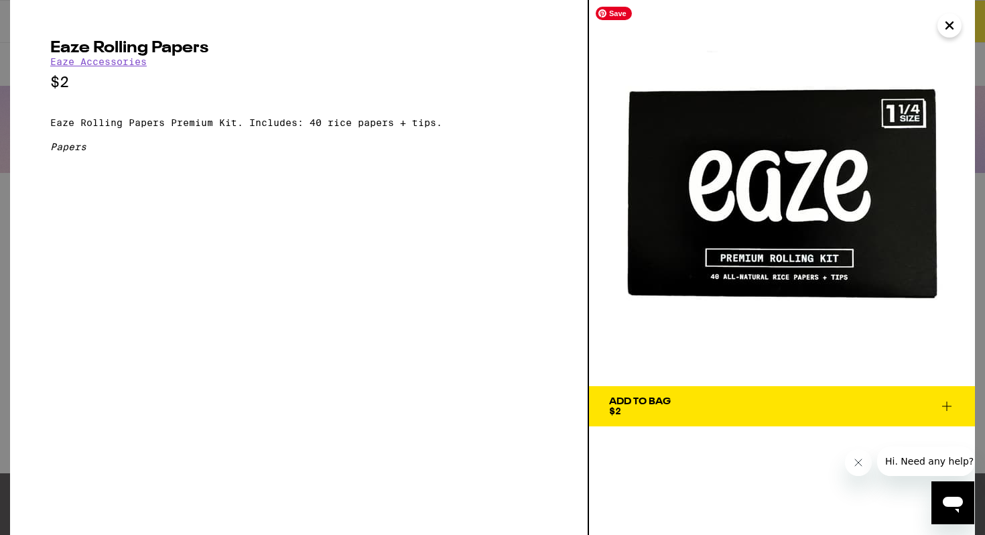
click at [663, 412] on div "Add To Bag $2" at bounding box center [640, 406] width 62 height 19
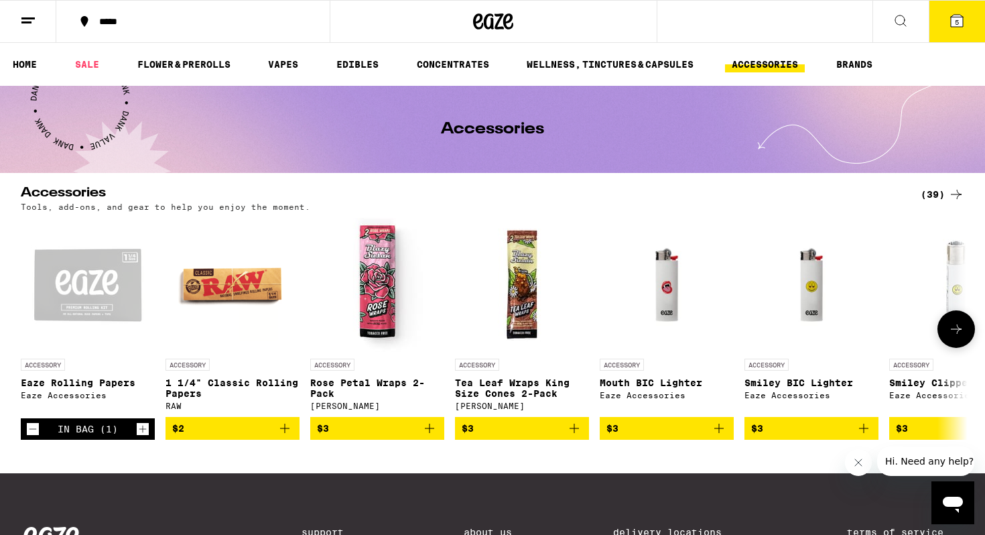
click at [870, 331] on icon at bounding box center [956, 329] width 16 height 16
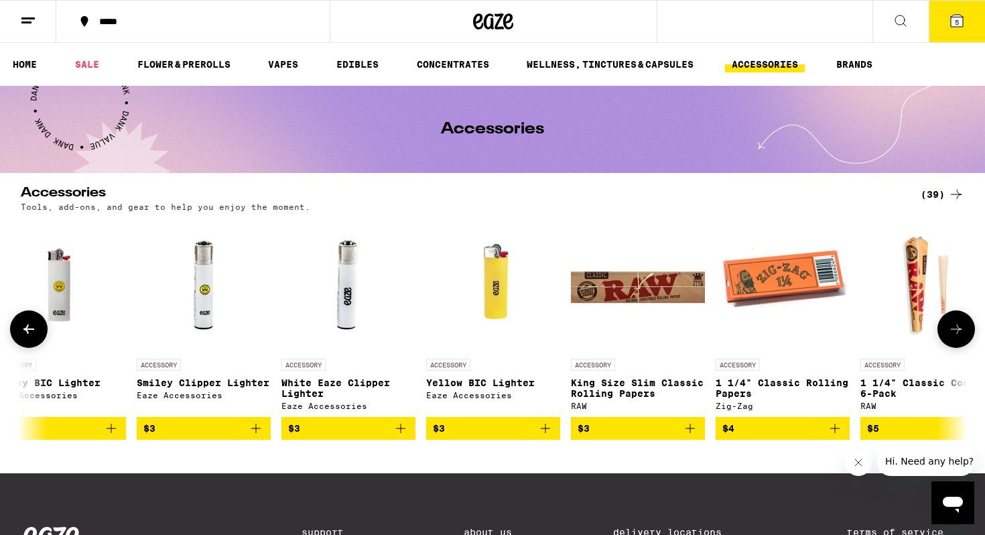
scroll to position [0, 798]
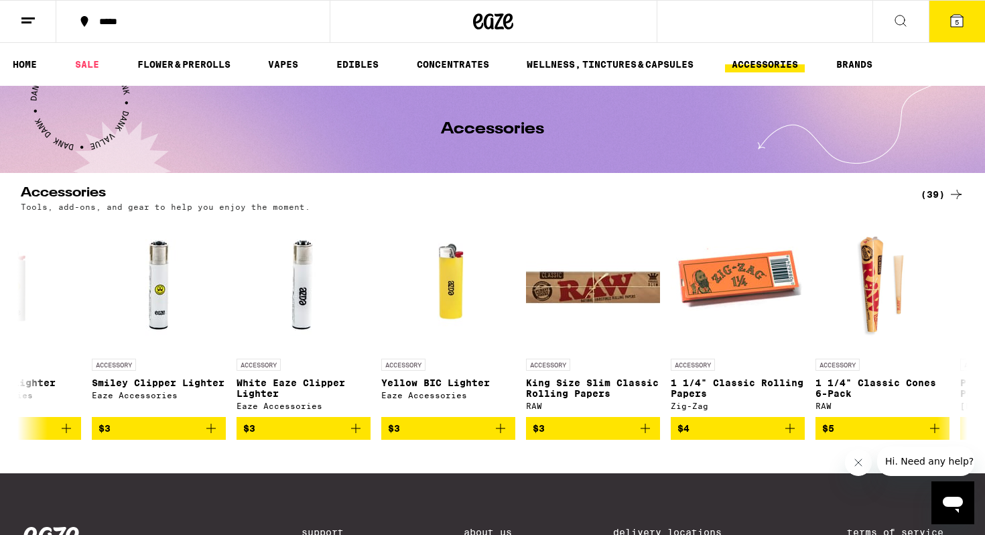
click at [870, 197] on div "(39)" at bounding box center [943, 194] width 44 height 16
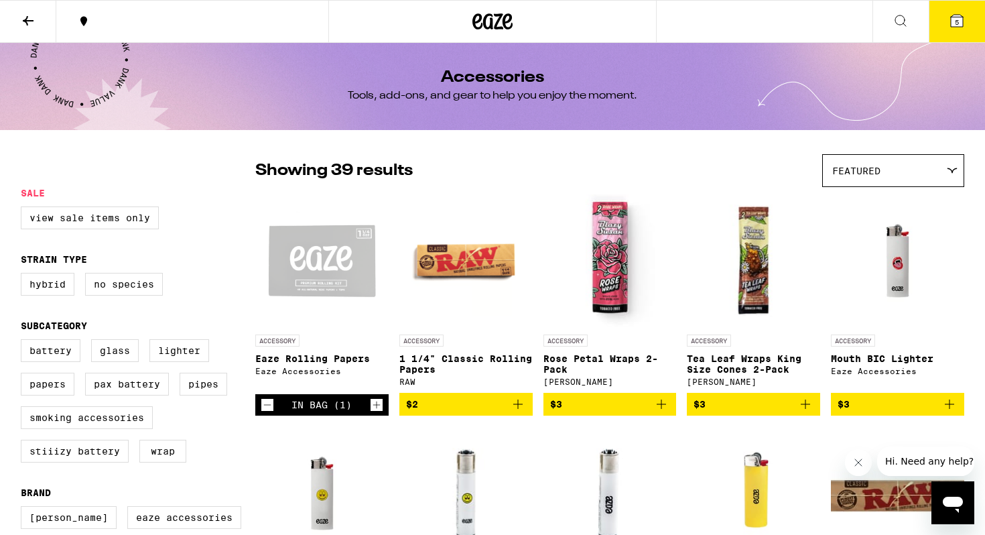
click at [870, 197] on img "Open page for Mouth BIC Lighter from Eaze Accessories" at bounding box center [898, 261] width 104 height 134
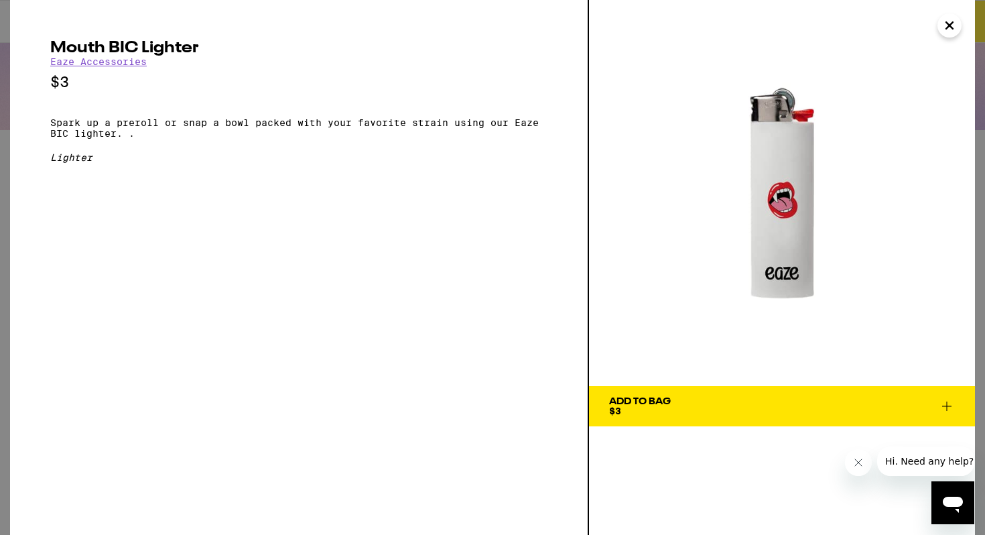
click at [870, 32] on button "Close" at bounding box center [950, 25] width 24 height 24
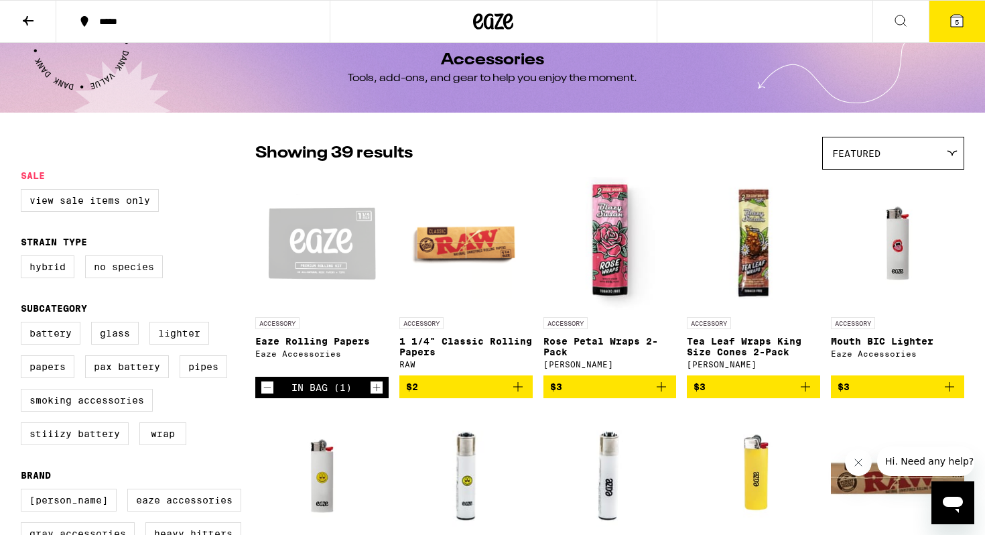
scroll to position [25, 0]
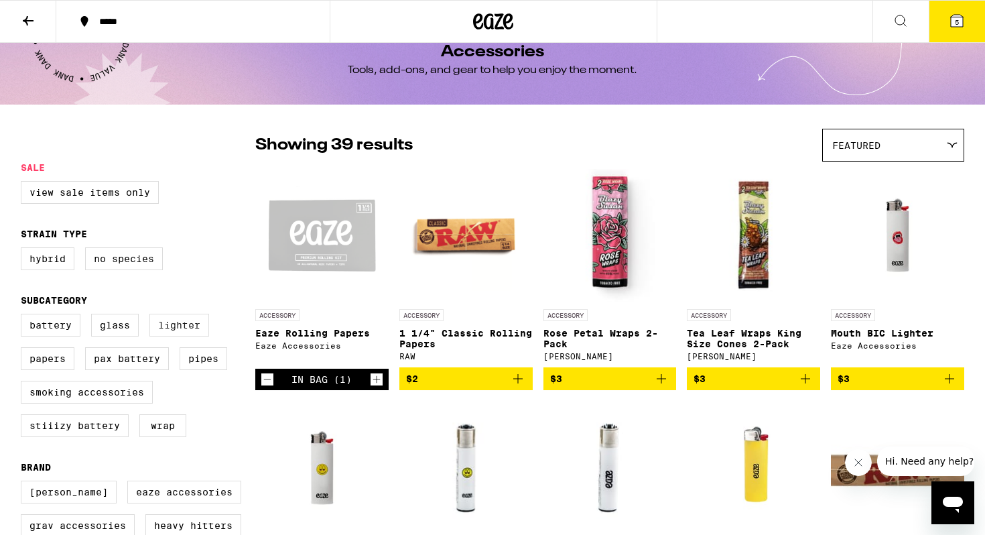
click at [162, 332] on label "Lighter" at bounding box center [179, 325] width 60 height 23
click at [24, 316] on input "Lighter" at bounding box center [23, 316] width 1 height 1
checkbox input "true"
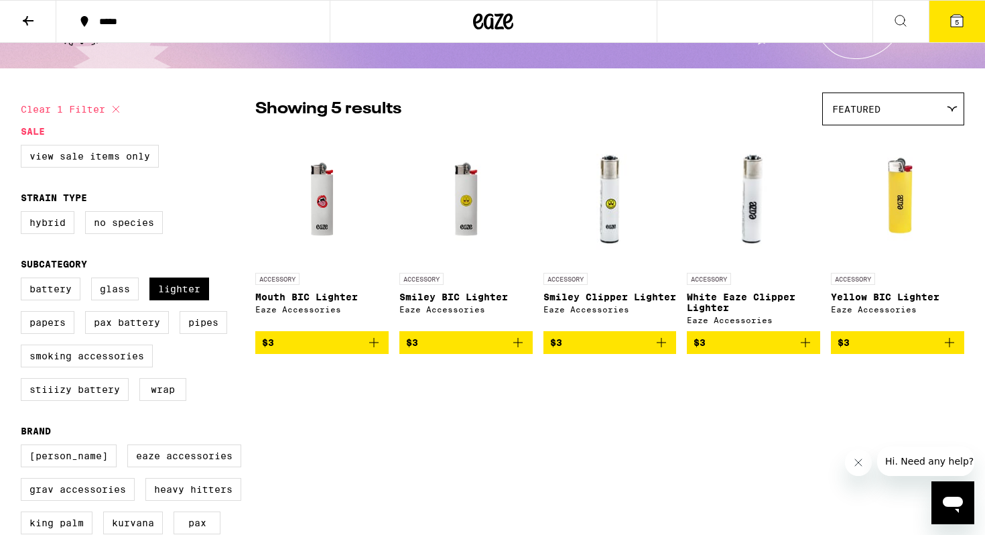
scroll to position [73, 0]
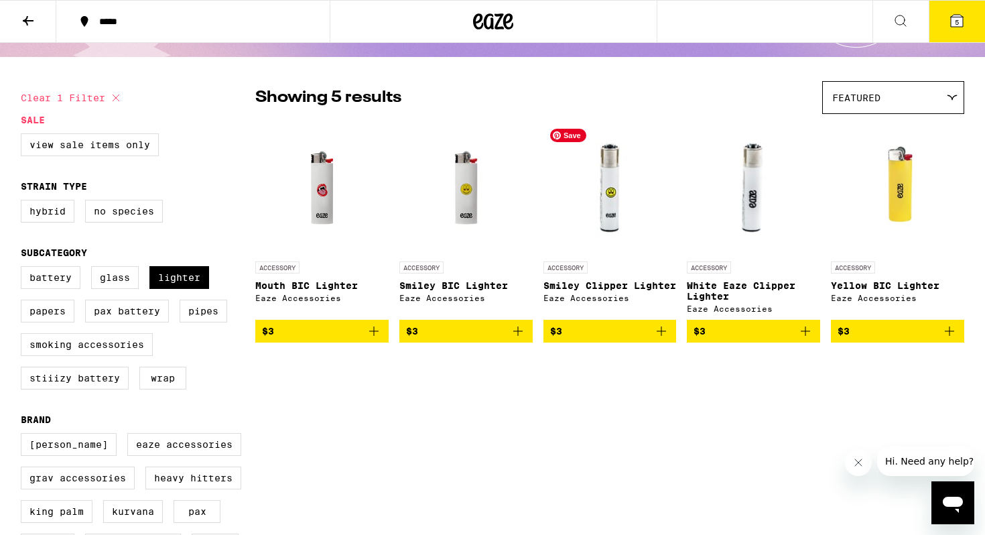
click at [574, 210] on img "Open page for Smiley Clipper Lighter from Eaze Accessories" at bounding box center [610, 188] width 133 height 134
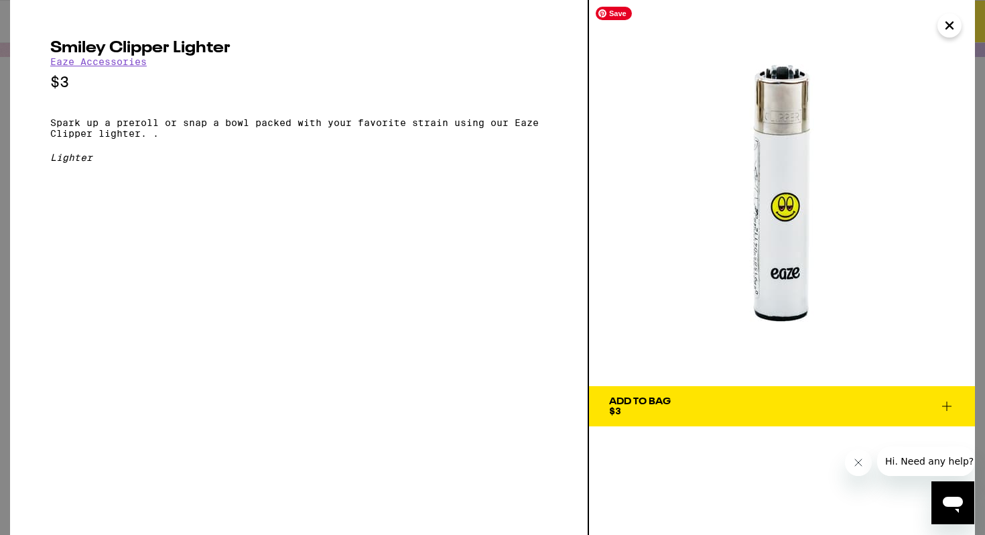
click at [870, 35] on img at bounding box center [782, 193] width 386 height 386
click at [870, 29] on icon "Close" at bounding box center [950, 25] width 16 height 20
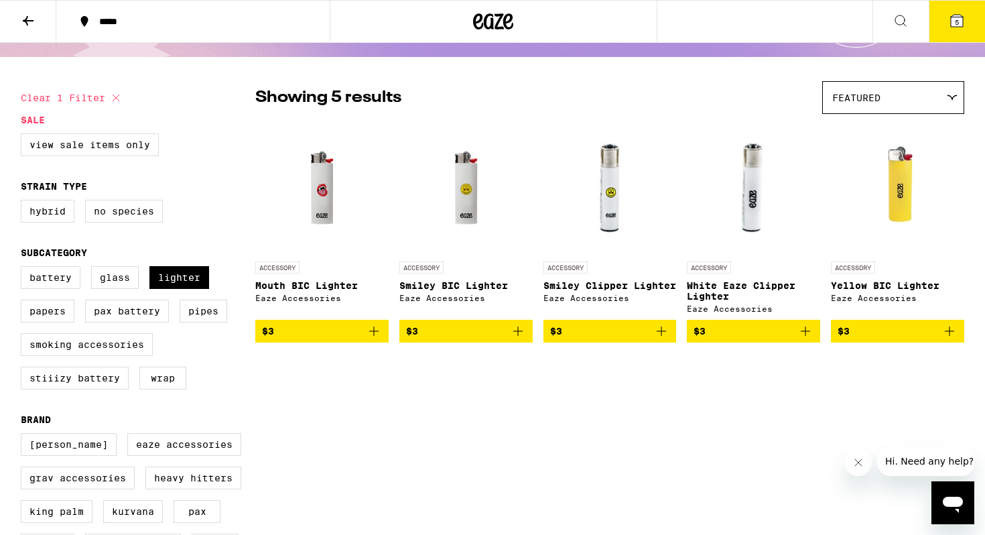
click at [870, 29] on button "5" at bounding box center [957, 22] width 56 height 42
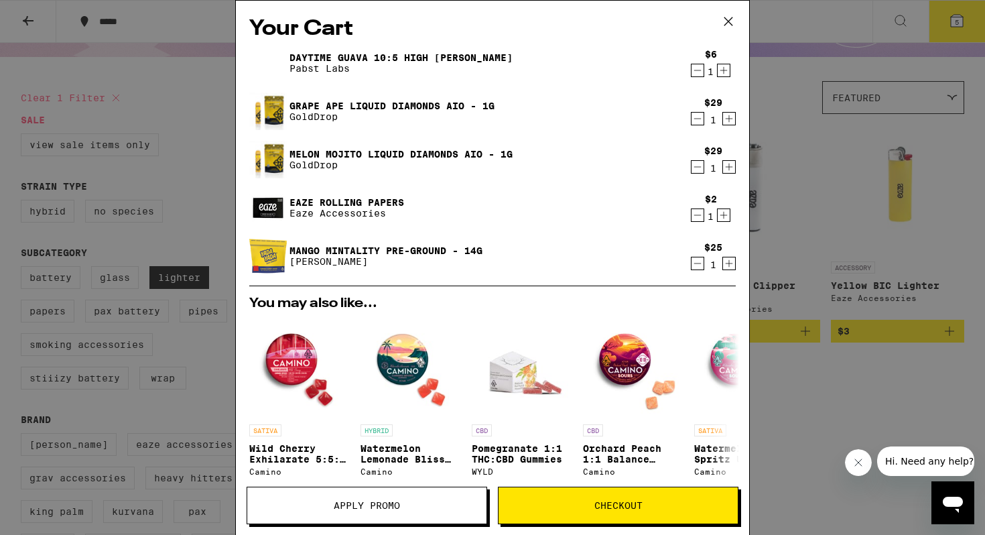
click at [728, 23] on icon at bounding box center [729, 21] width 20 height 20
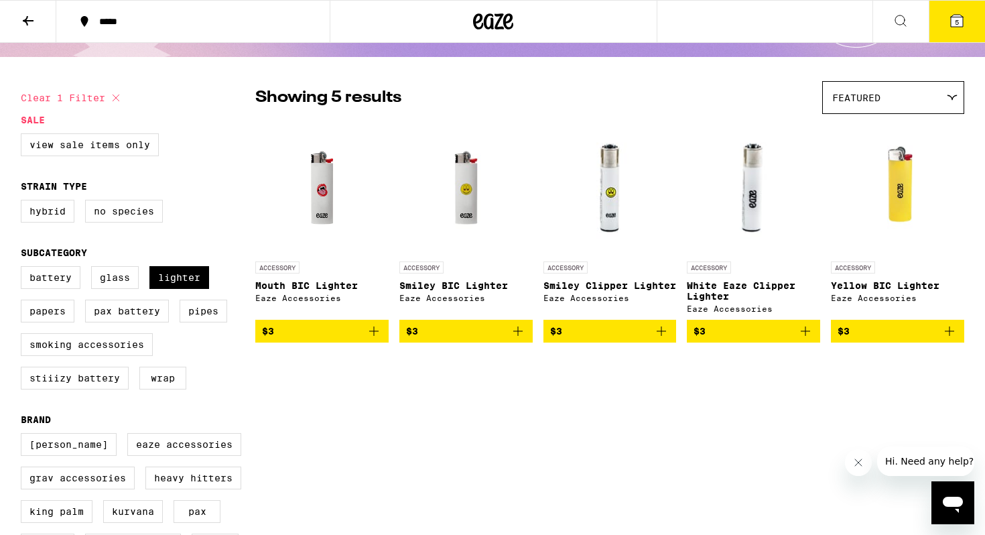
click at [870, 18] on span "5" at bounding box center [957, 22] width 4 height 8
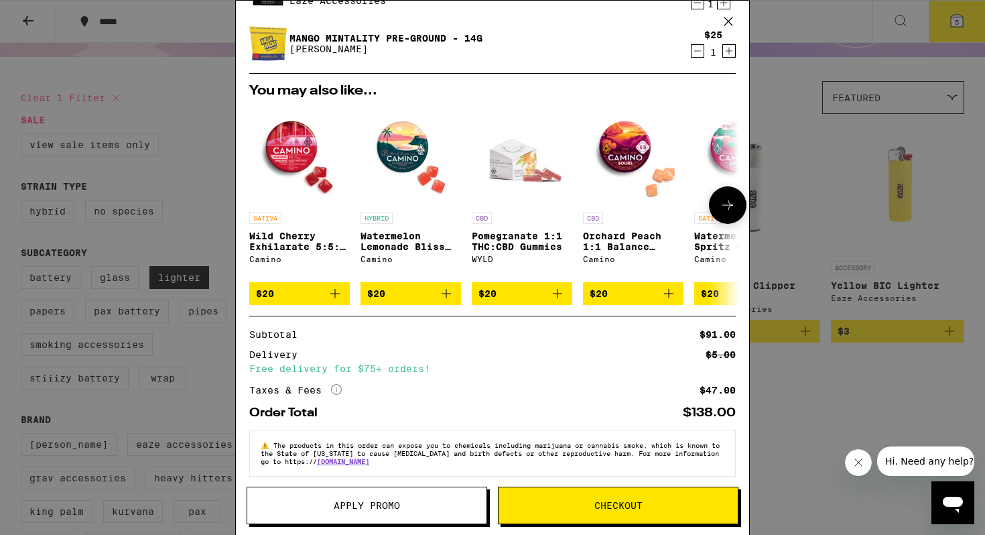
scroll to position [228, 0]
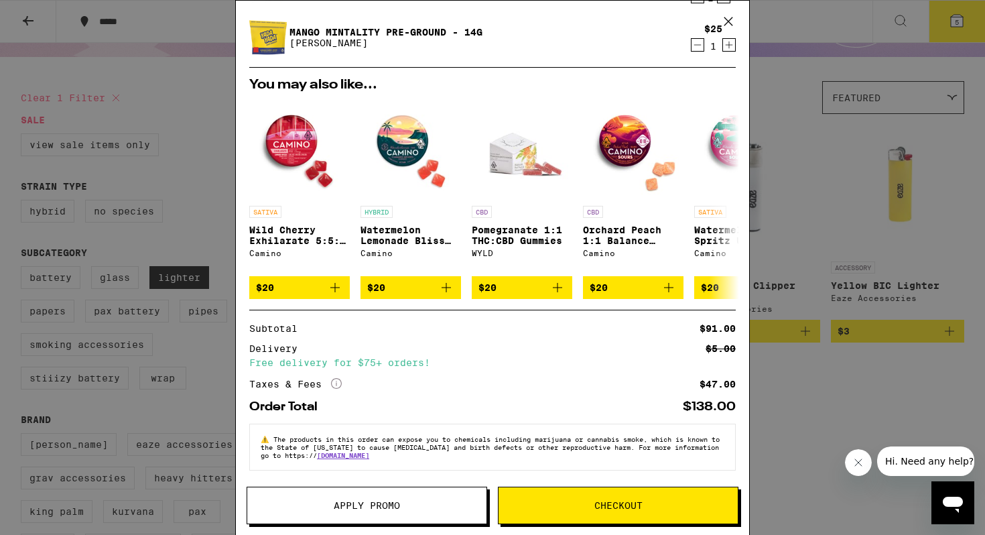
click at [603, 503] on span "Checkout" at bounding box center [619, 505] width 48 height 9
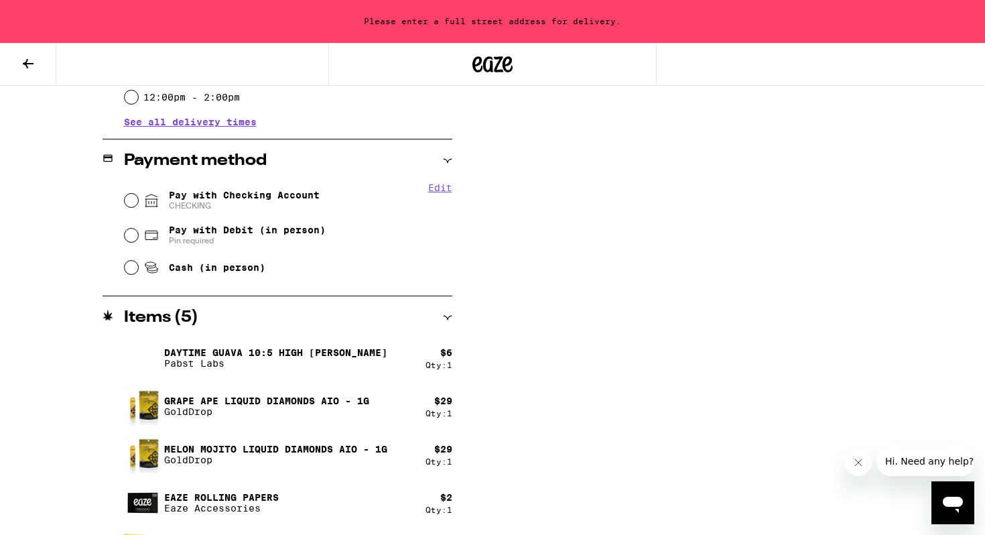
scroll to position [571, 0]
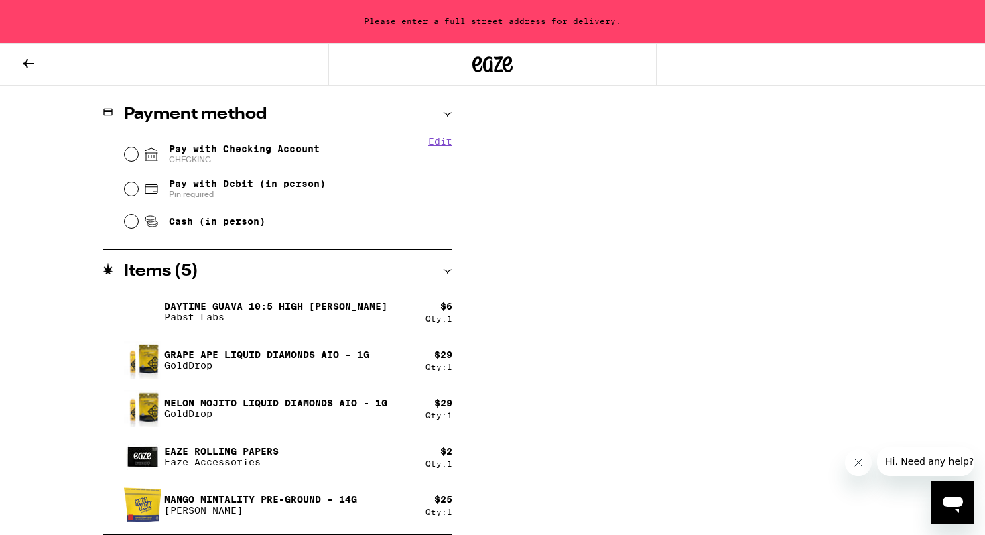
click at [295, 198] on span "Pin required" at bounding box center [247, 194] width 157 height 11
click at [138, 196] on input "Pay with Debit (in person) Pin required" at bounding box center [131, 188] width 13 height 13
radio input "true"
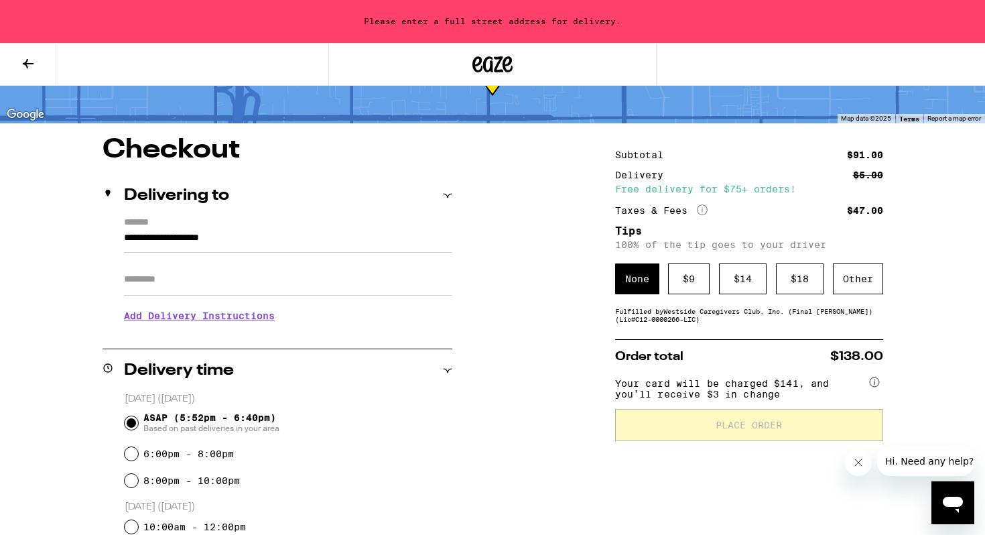
scroll to position [82, 0]
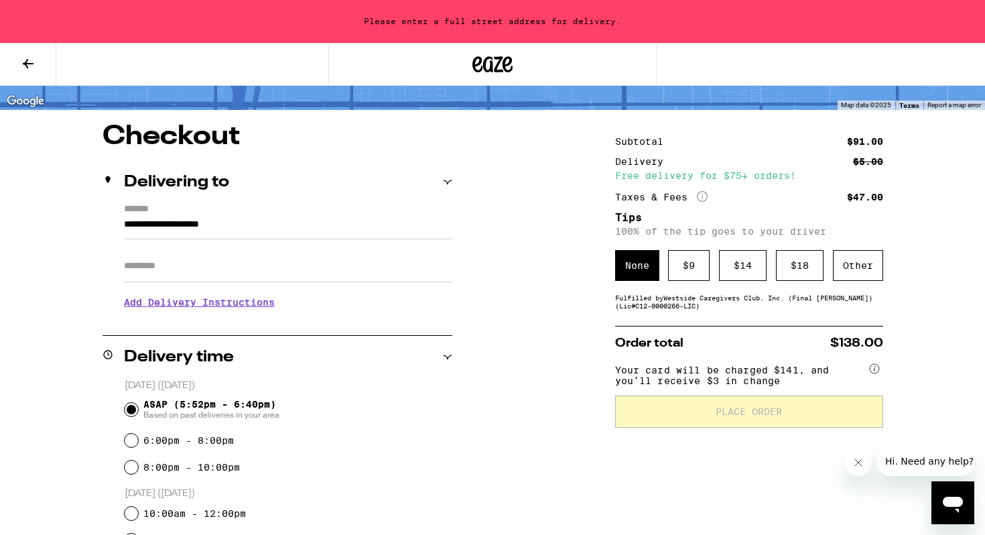
click at [354, 239] on input "**********" at bounding box center [288, 227] width 328 height 23
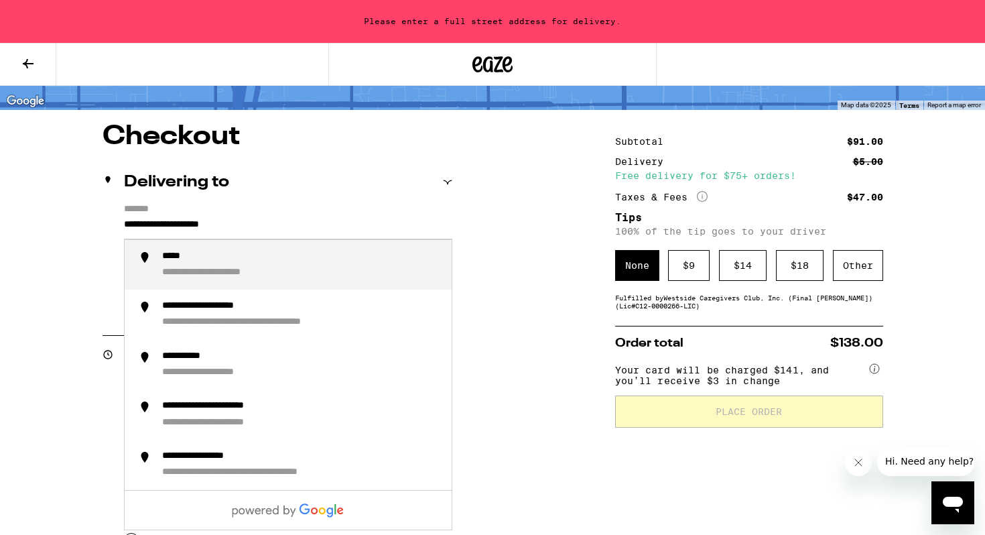
click at [354, 239] on input "**********" at bounding box center [288, 227] width 328 height 23
drag, startPoint x: 336, startPoint y: 236, endPoint x: 323, endPoint y: 196, distance: 42.2
click at [323, 196] on div "**********" at bounding box center [278, 248] width 350 height 175
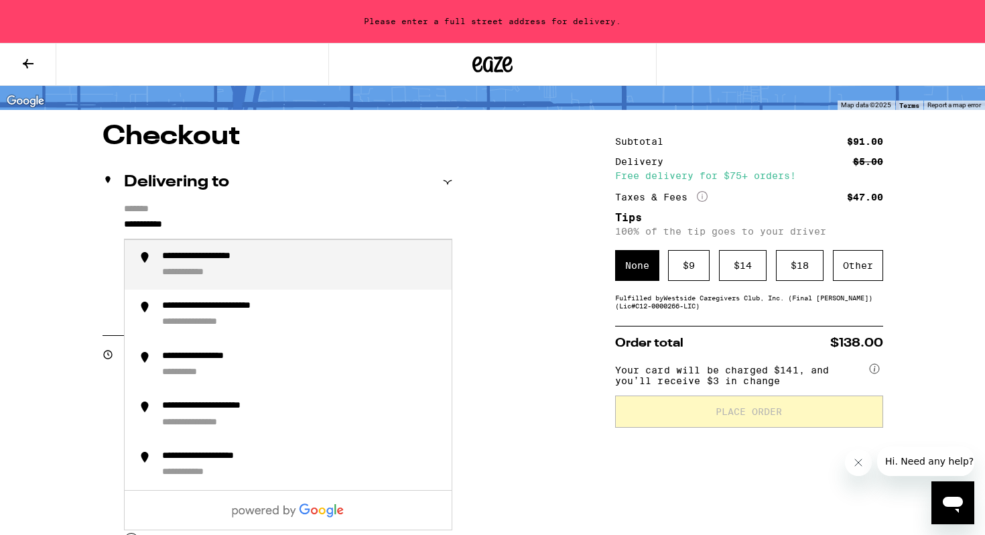
click at [337, 265] on div "**********" at bounding box center [301, 265] width 279 height 29
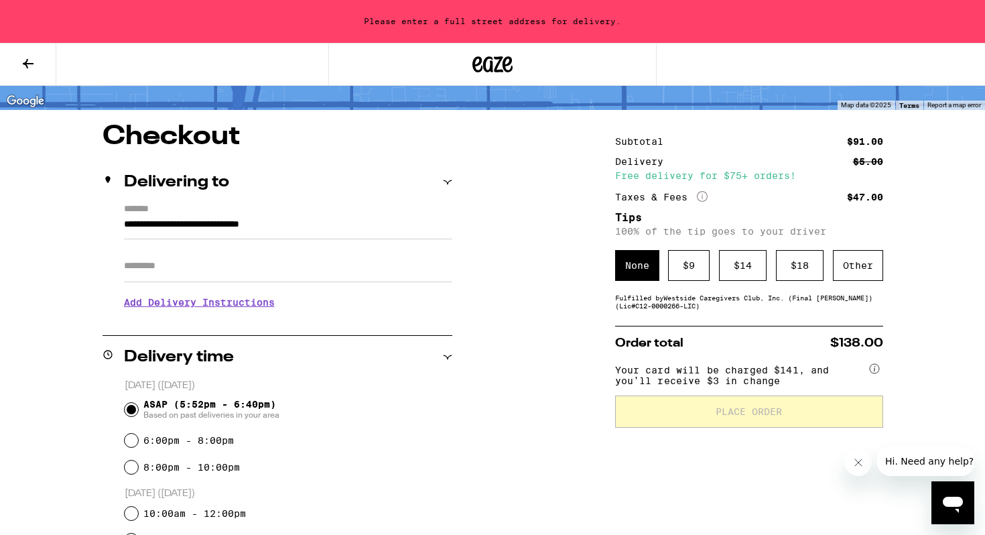
scroll to position [39, 0]
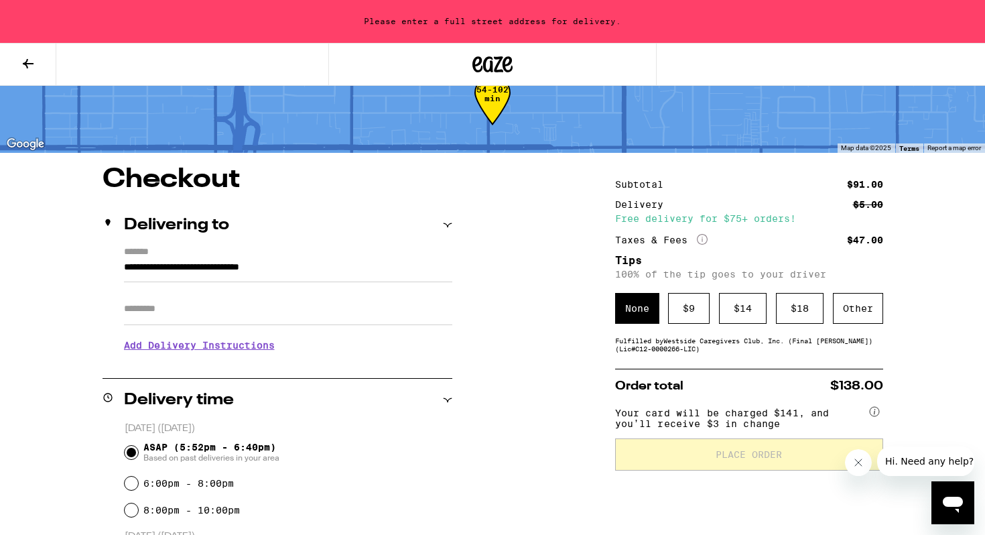
type input "**********"
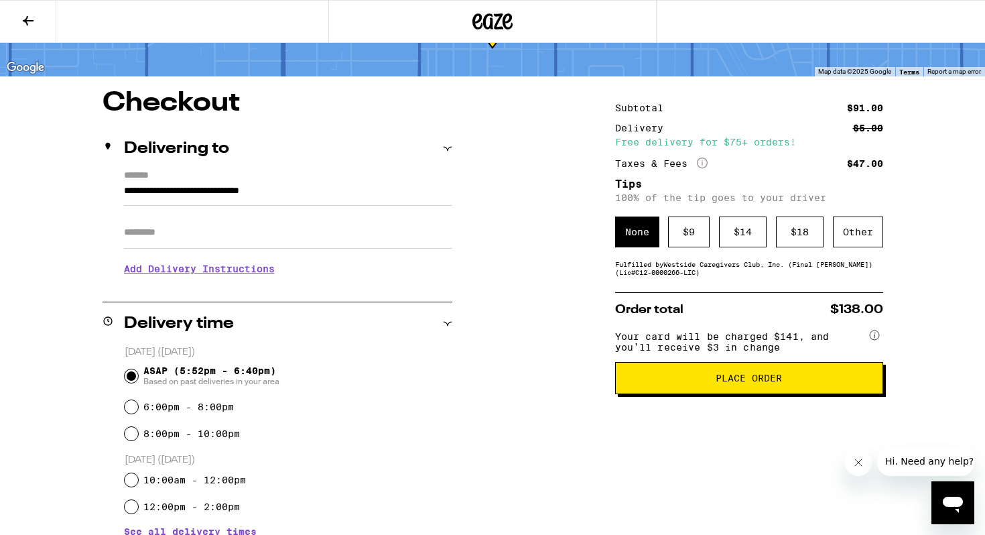
scroll to position [70, 0]
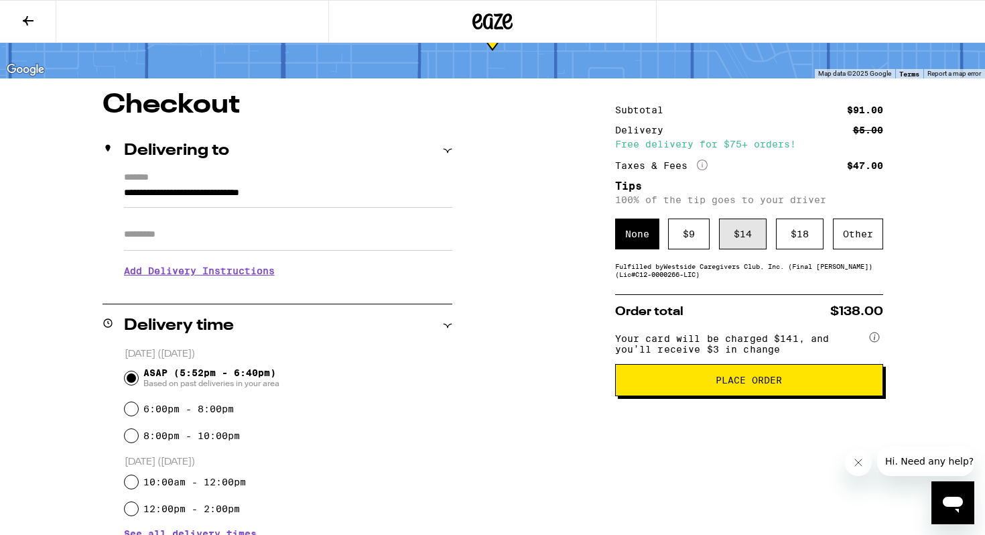
click at [733, 243] on div "$ 14" at bounding box center [743, 234] width 48 height 31
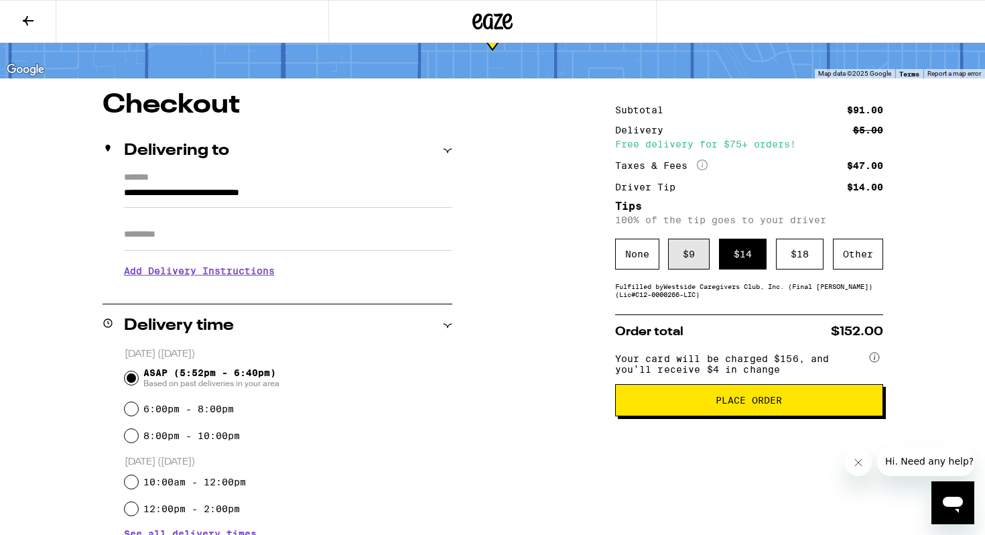
click at [682, 264] on div "$ 9" at bounding box center [689, 254] width 42 height 31
click at [730, 416] on button "Place Order" at bounding box center [749, 400] width 268 height 32
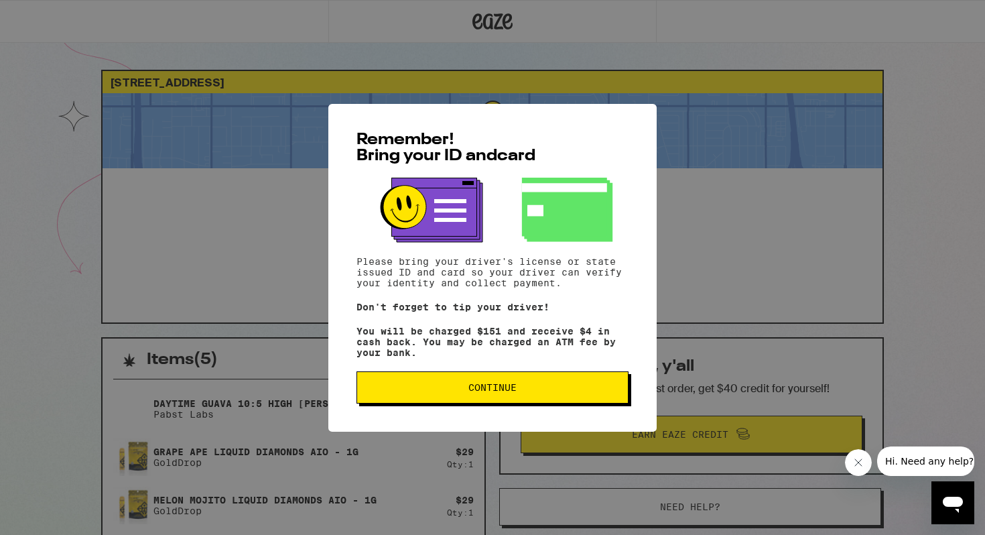
click at [556, 397] on button "Continue" at bounding box center [493, 387] width 272 height 32
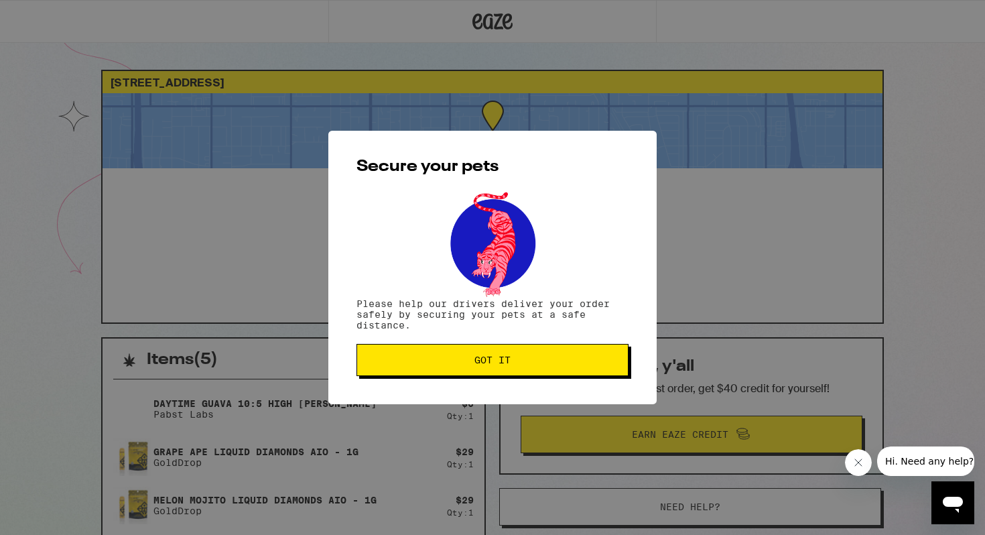
click at [542, 367] on button "Got it" at bounding box center [493, 360] width 272 height 32
